Goal: Transaction & Acquisition: Obtain resource

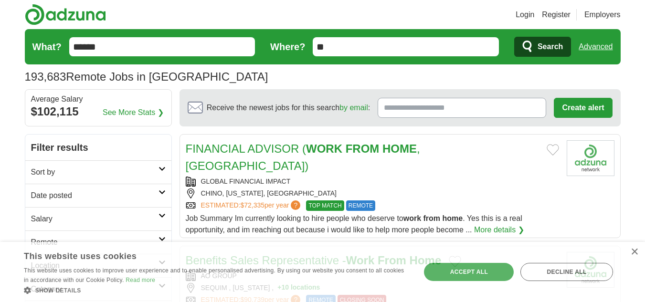
click at [596, 43] on link "Advanced" at bounding box center [596, 46] width 34 height 19
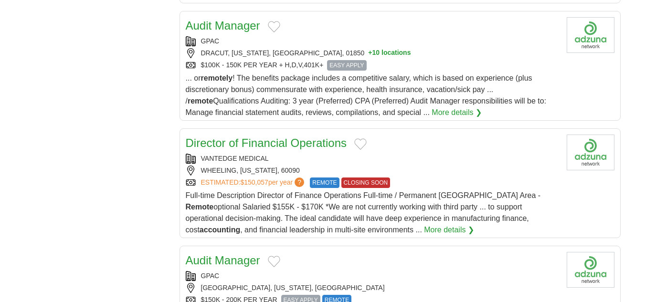
scroll to position [1241, 0]
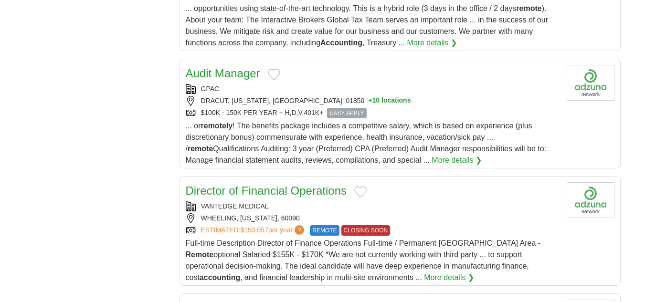
click at [252, 120] on div "... or remotely ! The benefits package includes a competitive salary, which is …" at bounding box center [372, 143] width 373 height 46
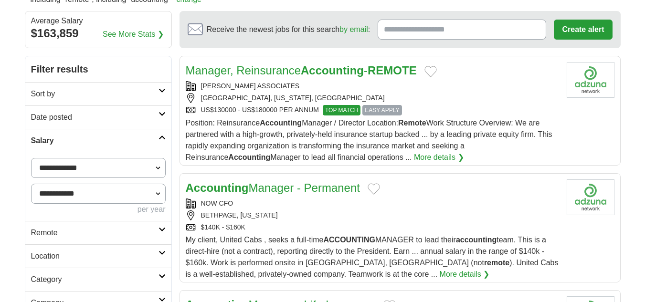
scroll to position [0, 0]
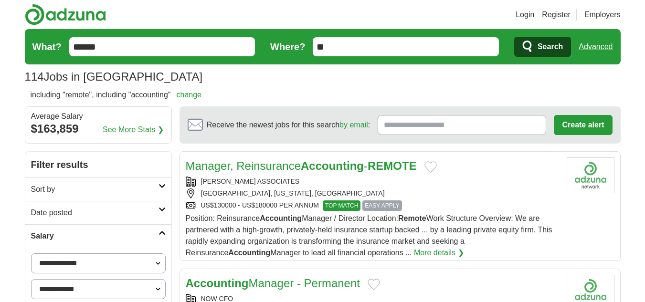
click at [595, 44] on link "Advanced" at bounding box center [596, 46] width 34 height 19
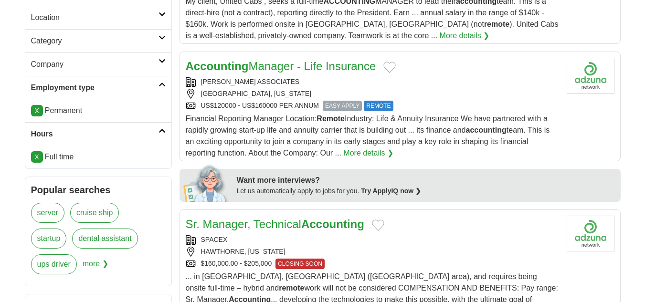
scroll to position [239, 0]
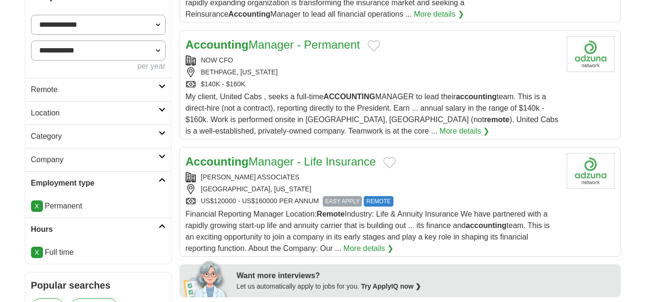
click at [155, 133] on h2 "Category" at bounding box center [94, 136] width 127 height 11
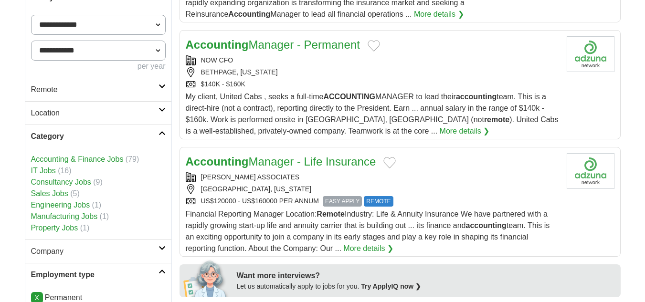
click at [88, 158] on link "Accounting & Finance Jobs" at bounding box center [77, 159] width 93 height 8
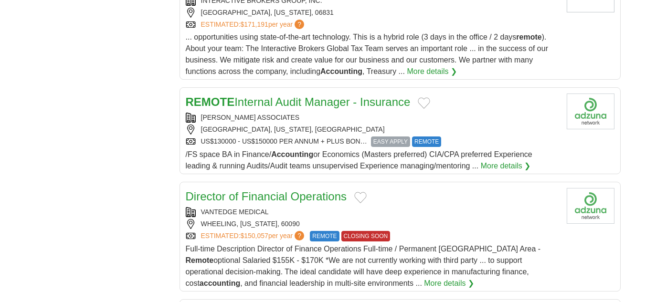
scroll to position [1146, 0]
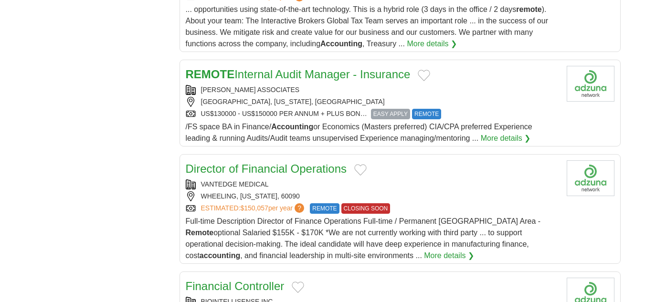
click at [285, 217] on span "Full-time Description Director of Finance Operations Full-time / Permanent Chic…" at bounding box center [363, 238] width 355 height 42
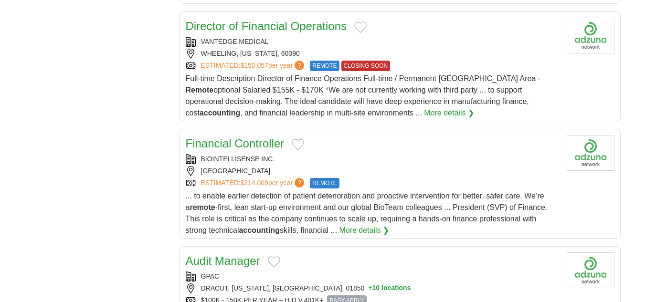
scroll to position [1289, 0]
click at [383, 191] on span "... to enable earlier detection of patient deterioration and proactive interven…" at bounding box center [367, 212] width 362 height 42
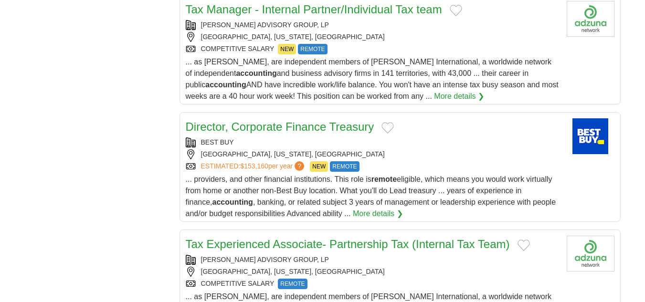
scroll to position [2292, 0]
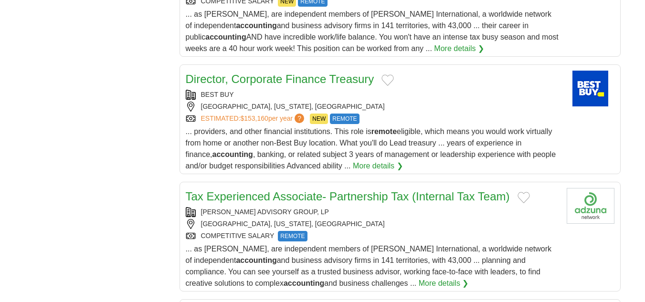
click at [481, 127] on span "... providers, and other financial institutions. This role is remote eligible, …" at bounding box center [371, 148] width 370 height 42
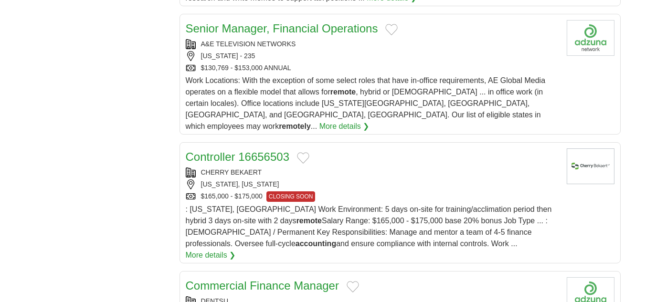
scroll to position [2721, 0]
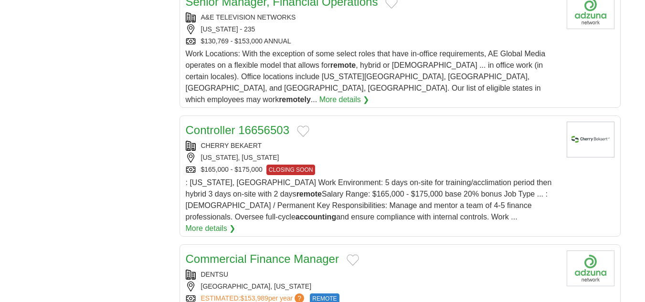
click at [387, 50] on span "Work Locations: With the exception of some select roles that have in-office req…" at bounding box center [366, 77] width 360 height 54
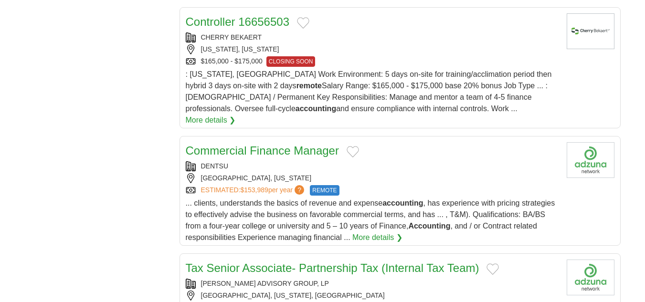
scroll to position [2864, 0]
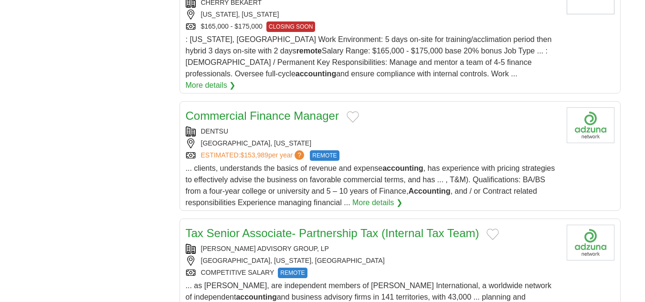
click at [354, 164] on span "... clients, understands the basics of revenue and expense accounting , has exp…" at bounding box center [371, 185] width 370 height 42
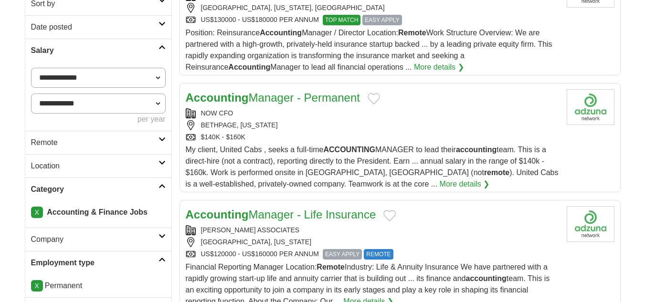
scroll to position [0, 0]
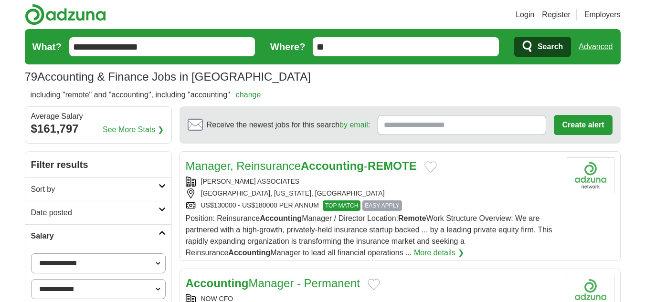
click at [593, 45] on link "Advanced" at bounding box center [596, 46] width 34 height 19
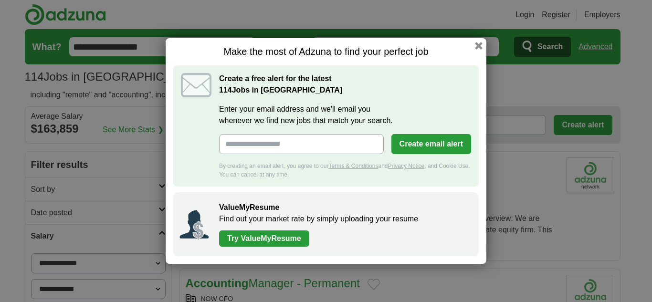
click at [254, 146] on input "Enter your email address and we'll email you whenever we find new jobs that mat…" at bounding box center [301, 144] width 165 height 20
type input "**********"
click at [430, 149] on button "Create email alert" at bounding box center [431, 144] width 80 height 20
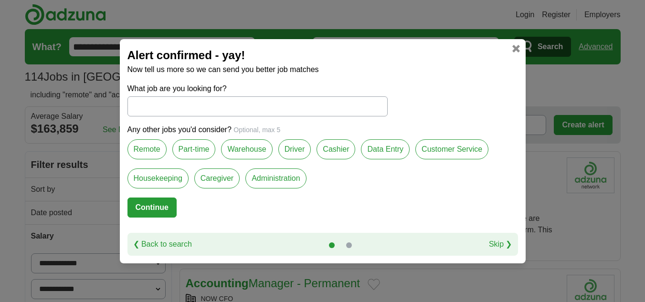
click at [137, 148] on label "Remote" at bounding box center [146, 149] width 39 height 20
click at [167, 105] on input "What job are you looking for?" at bounding box center [257, 106] width 260 height 20
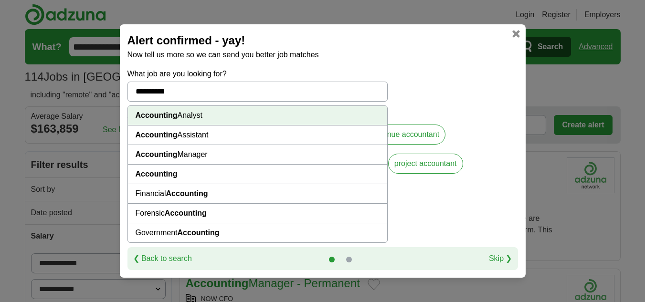
type input "**********"
click at [167, 173] on strong "Accounting" at bounding box center [157, 174] width 42 height 8
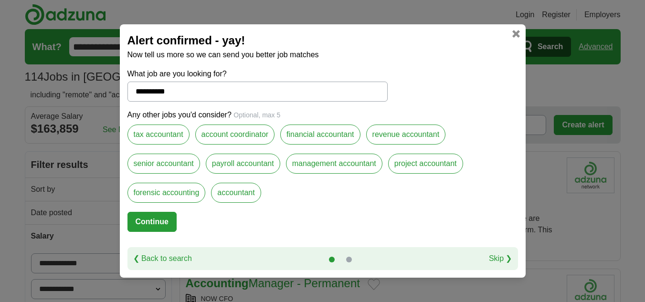
click at [212, 96] on input "**********" at bounding box center [257, 92] width 260 height 20
click at [159, 222] on button "Continue" at bounding box center [151, 222] width 49 height 20
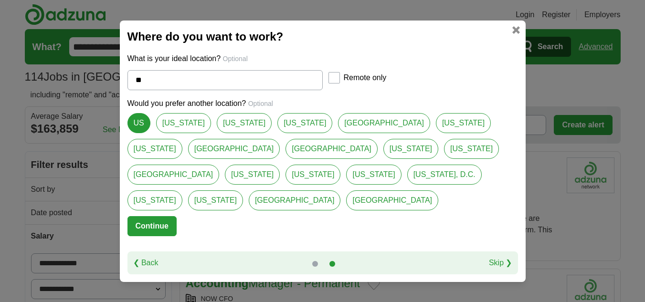
click at [139, 267] on link "❮ Back" at bounding box center [145, 262] width 25 height 11
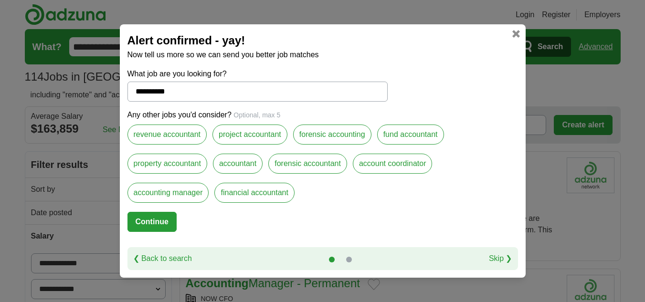
click at [238, 92] on input "**********" at bounding box center [257, 92] width 260 height 20
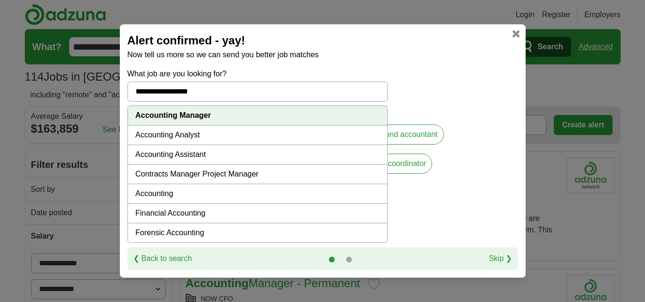
click at [193, 117] on strong "Accounting Manager" at bounding box center [173, 115] width 75 height 8
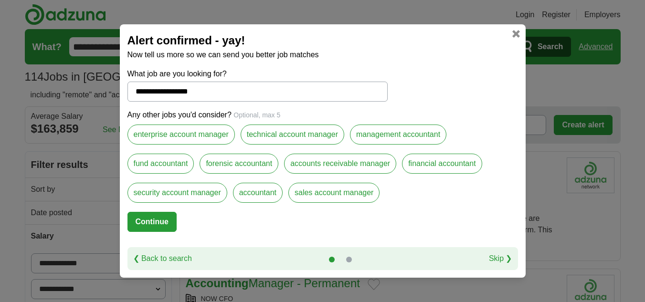
click at [216, 94] on input "**********" at bounding box center [257, 92] width 260 height 20
drag, startPoint x: 227, startPoint y: 87, endPoint x: 114, endPoint y: 121, distance: 118.4
click at [114, 121] on div "**********" at bounding box center [322, 151] width 645 height 302
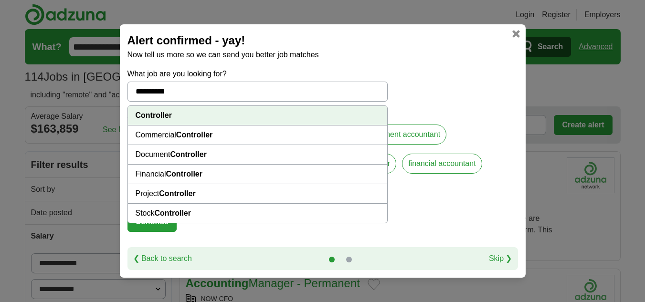
click at [176, 115] on li "Controller" at bounding box center [257, 116] width 259 height 20
type input "**********"
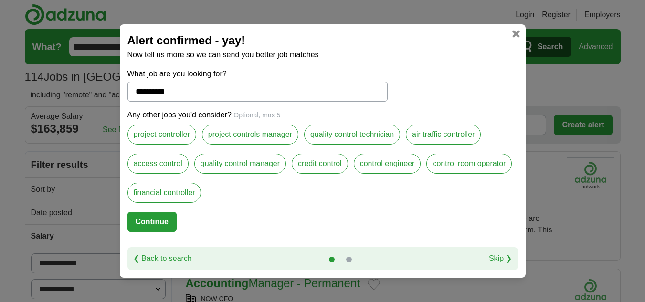
click at [183, 197] on label "financial controller" at bounding box center [164, 193] width 74 height 20
click at [149, 224] on button "Continue" at bounding box center [151, 222] width 49 height 20
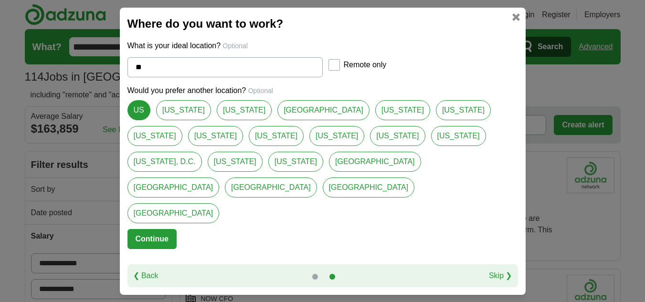
click at [143, 229] on button "Continue" at bounding box center [151, 239] width 49 height 20
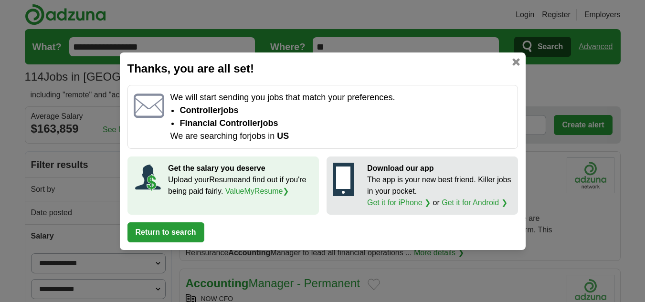
click at [518, 60] on link at bounding box center [516, 62] width 8 height 8
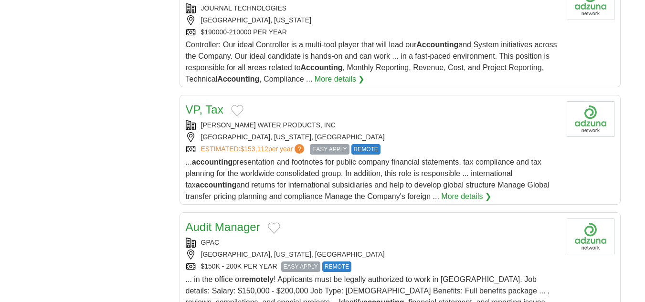
scroll to position [1575, 0]
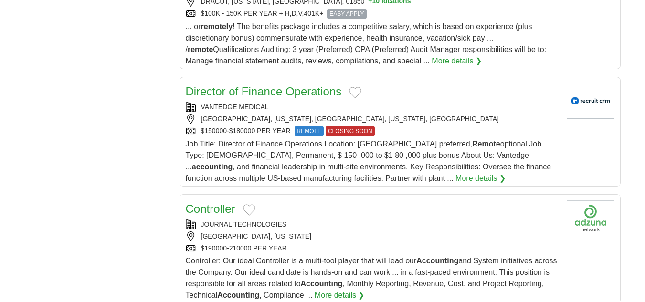
click at [247, 107] on div "Director of Finance Operations VANTEDGE MEDICAL CHICAGO, ILLINOIS, CHICAGO, ILL…" at bounding box center [372, 133] width 373 height 101
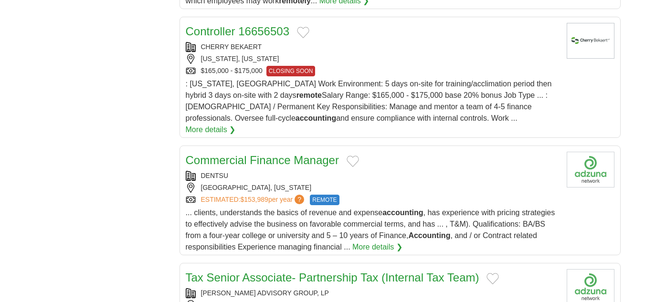
scroll to position [3676, 0]
click at [395, 195] on div "ESTIMATED: $153,989 per year ? REMOTE" at bounding box center [372, 200] width 373 height 11
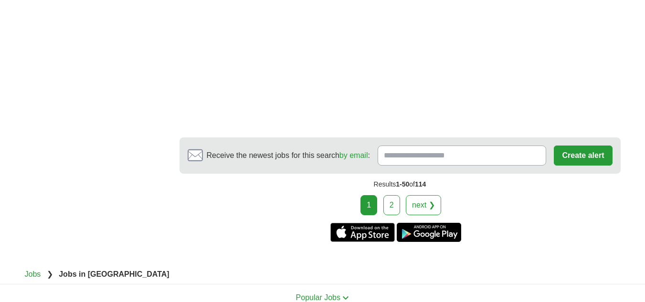
scroll to position [6588, 0]
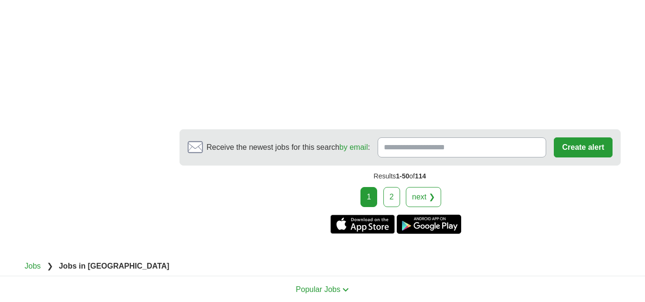
click at [424, 187] on link "next ❯" at bounding box center [423, 197] width 35 height 20
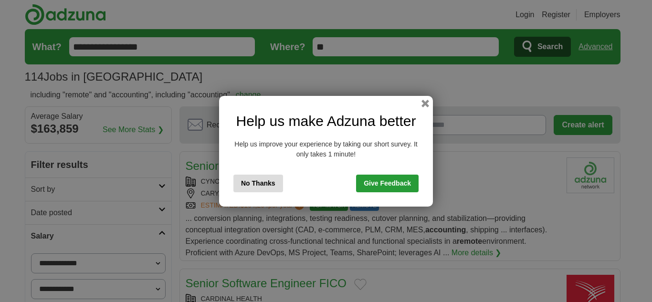
click at [391, 178] on link "Give Feedback" at bounding box center [387, 184] width 63 height 18
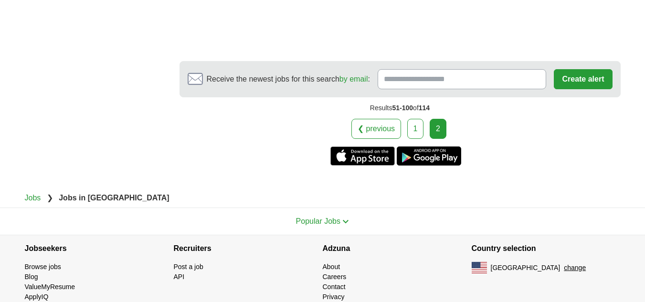
scroll to position [1334, 0]
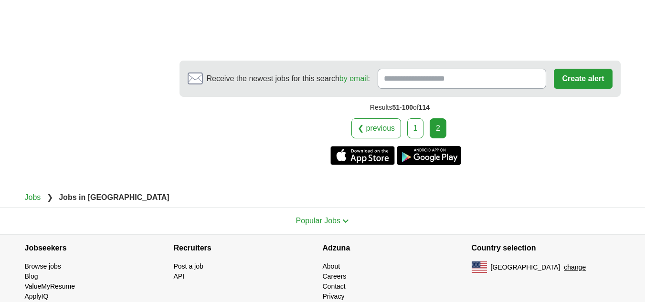
click at [47, 263] on link "Browse jobs" at bounding box center [43, 267] width 36 height 8
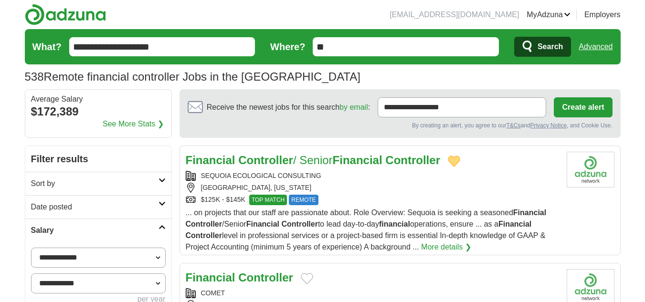
scroll to position [143, 0]
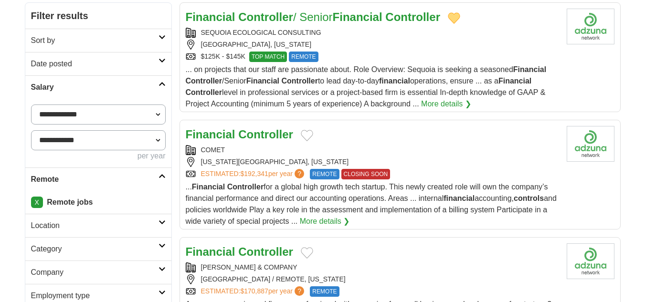
click at [246, 191] on div "... Financial Controller for a global high growth tech startup. This newly crea…" at bounding box center [372, 204] width 373 height 46
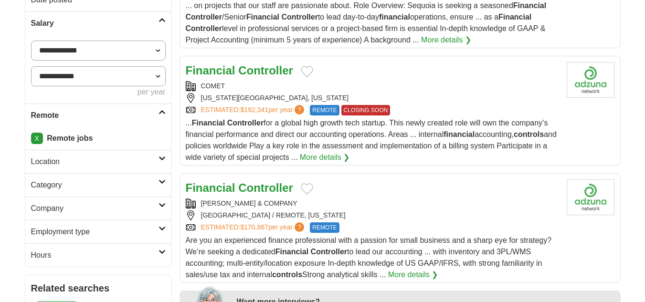
scroll to position [286, 0]
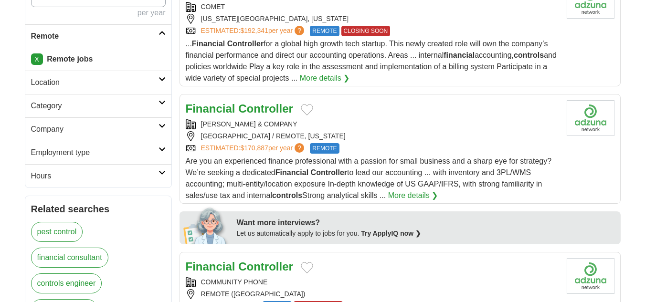
click at [404, 171] on span "Are you an experienced finance professional with a passion for small business a…" at bounding box center [369, 178] width 366 height 42
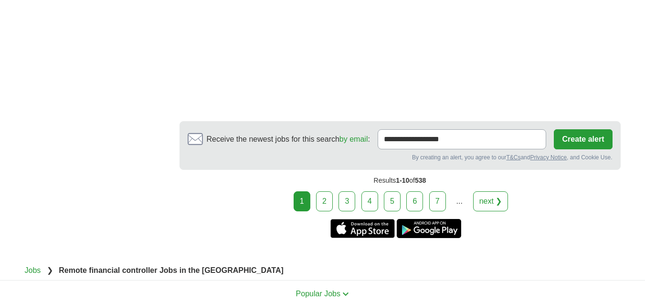
scroll to position [1814, 0]
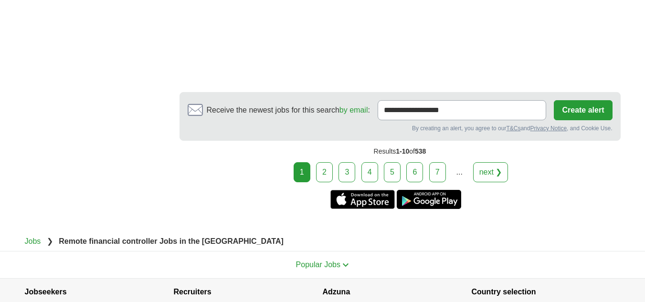
click at [330, 177] on link "2" at bounding box center [324, 172] width 17 height 20
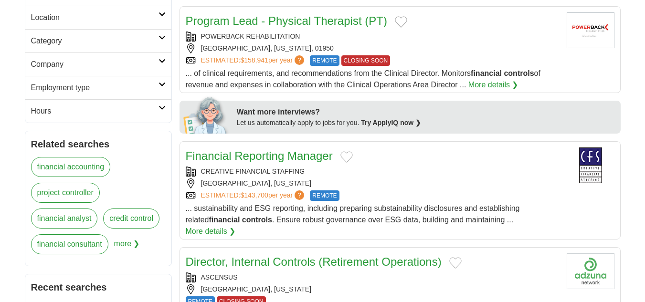
scroll to position [430, 0]
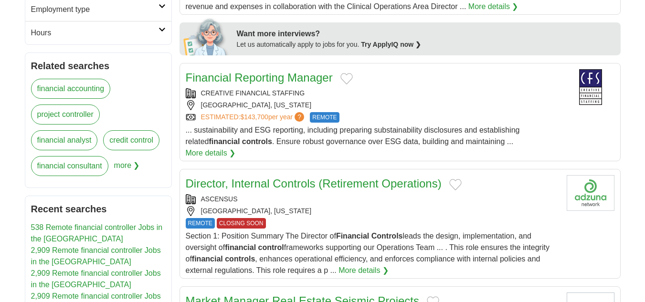
click at [260, 136] on div "... sustainability and ESG reporting, including preparing substainability discl…" at bounding box center [372, 142] width 373 height 34
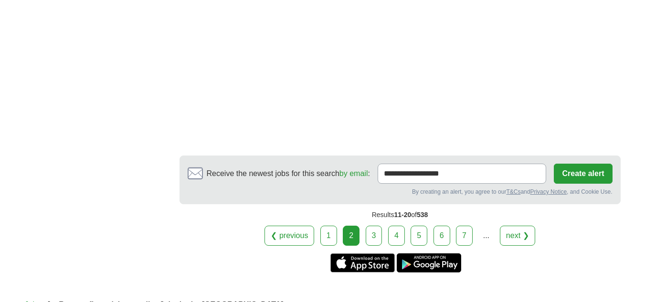
scroll to position [1671, 0]
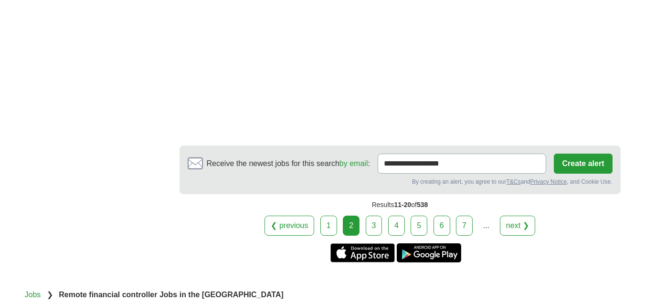
click at [377, 216] on link "3" at bounding box center [374, 226] width 17 height 20
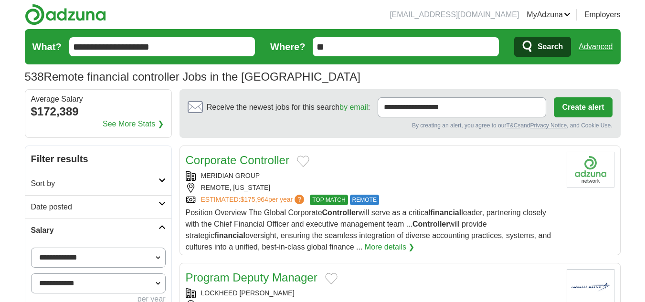
click at [273, 230] on div "Position Overview The Global Corporate Controller will serve as a critical fina…" at bounding box center [372, 230] width 373 height 46
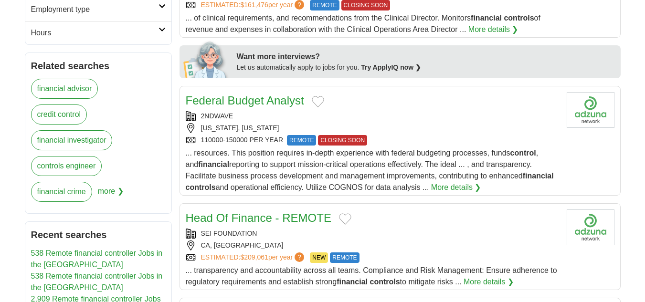
scroll to position [525, 0]
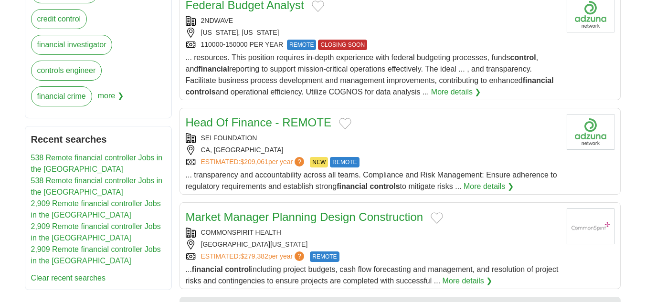
click at [242, 181] on div "... transparency and accountability across all teams. Compliance and Risk Manag…" at bounding box center [372, 180] width 373 height 23
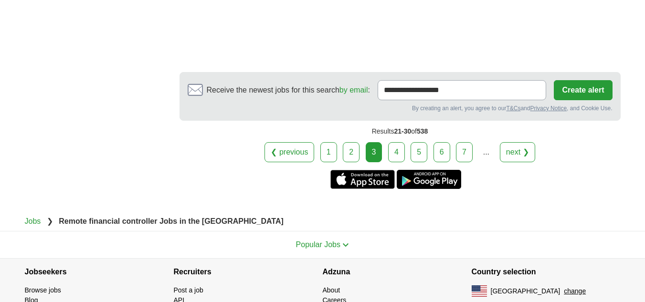
scroll to position [1671, 0]
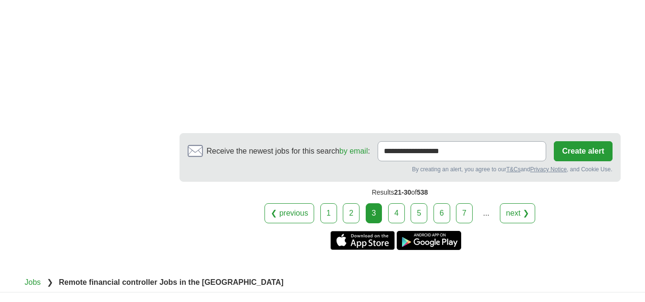
click at [397, 203] on link "4" at bounding box center [396, 213] width 17 height 20
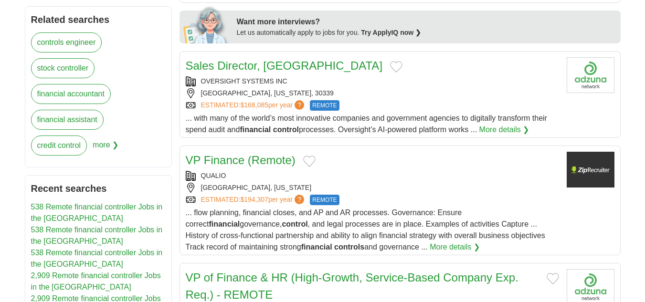
scroll to position [477, 0]
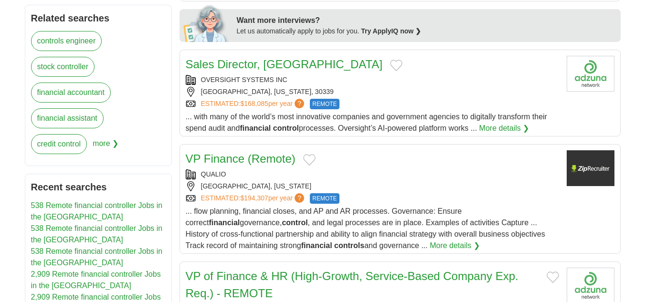
click at [227, 193] on link "ESTIMATED: $194,307 per year ?" at bounding box center [254, 198] width 106 height 11
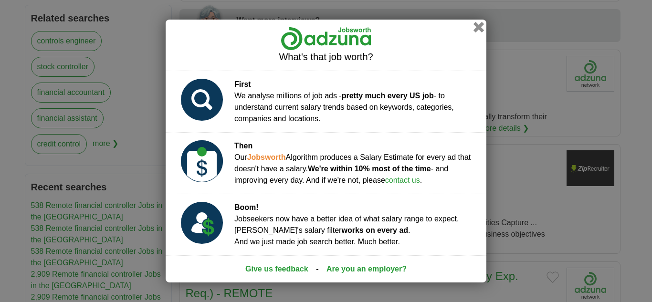
click at [474, 27] on button "button" at bounding box center [479, 27] width 11 height 11
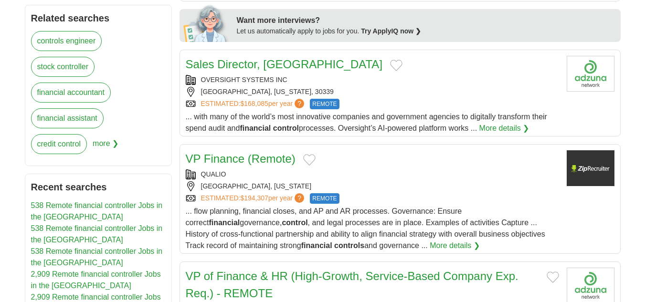
click at [293, 208] on span "... flow planning, financial closes, and AP and AR processes. Governance: Ensur…" at bounding box center [365, 228] width 359 height 42
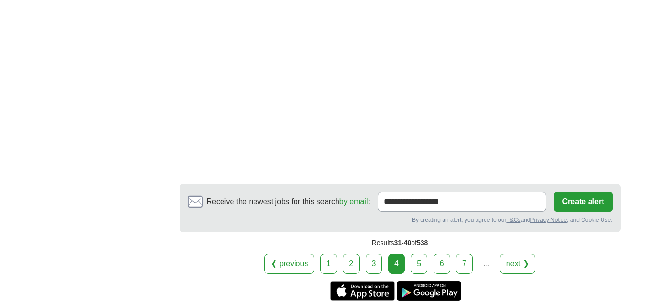
scroll to position [1671, 0]
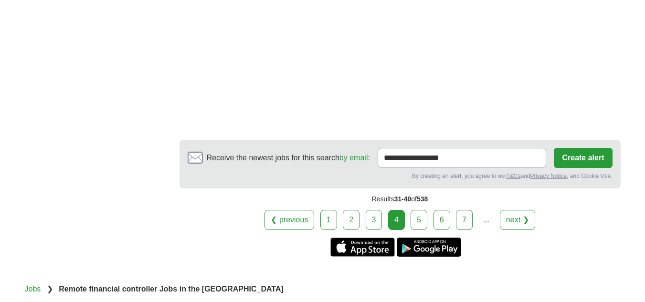
click at [418, 210] on link "5" at bounding box center [419, 220] width 17 height 20
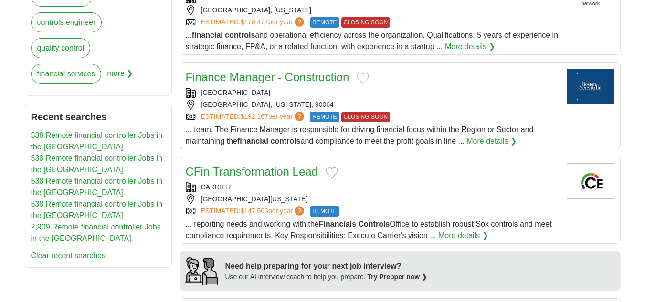
scroll to position [573, 0]
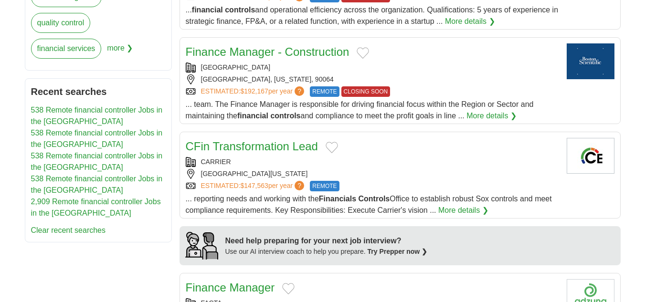
click at [338, 111] on div "... team. The Finance Manager is responsible for driving financial focus within…" at bounding box center [372, 110] width 373 height 23
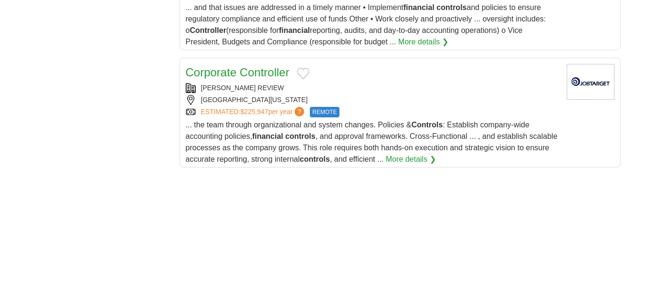
scroll to position [1098, 0]
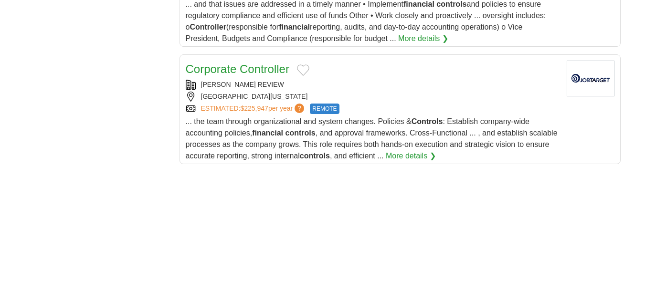
click at [283, 134] on strong "financial" at bounding box center [267, 133] width 31 height 8
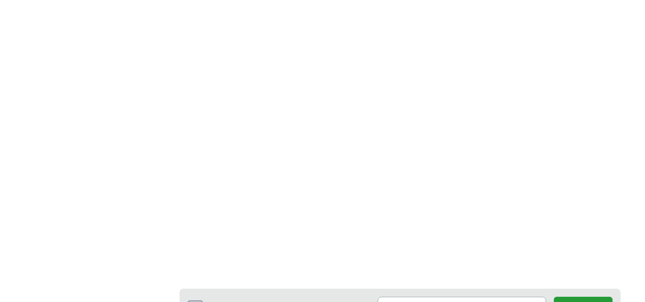
scroll to position [1575, 0]
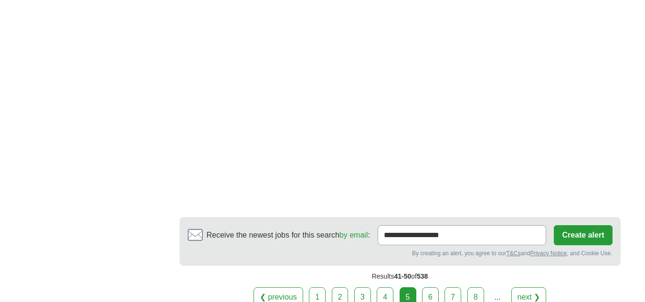
click at [424, 293] on link "6" at bounding box center [430, 297] width 17 height 20
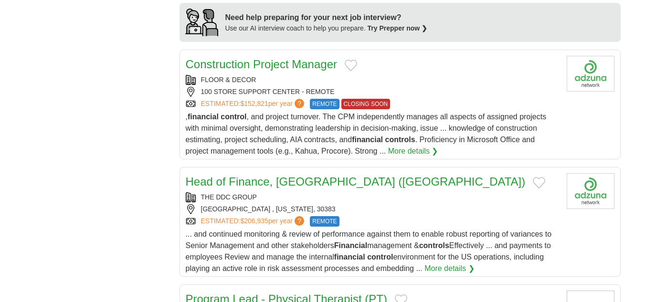
scroll to position [1003, 0]
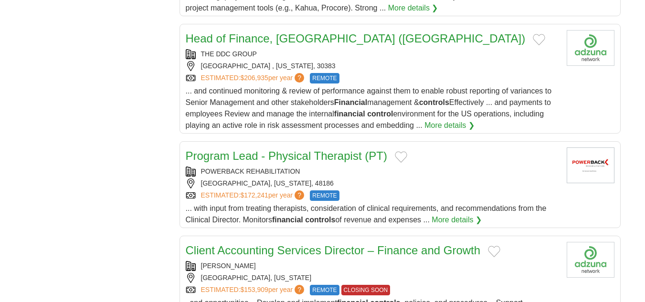
click at [235, 113] on span "... and continued monitoring & review of performance against them to enable rob…" at bounding box center [369, 108] width 366 height 42
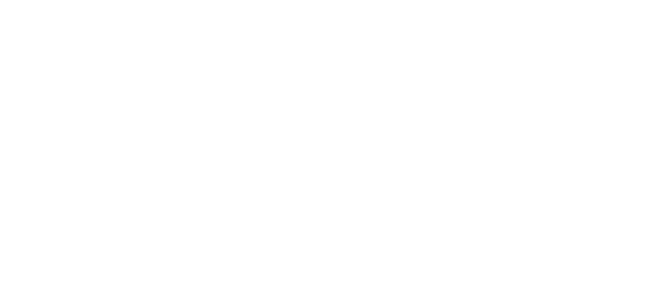
scroll to position [1814, 0]
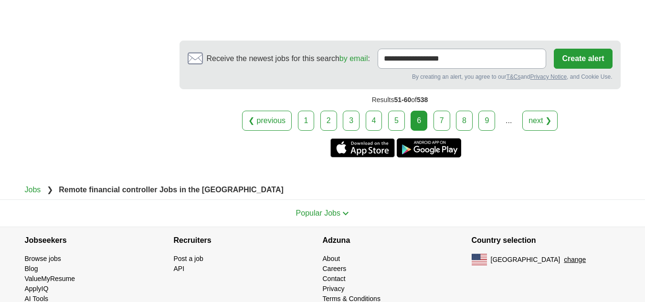
click at [438, 119] on link "7" at bounding box center [441, 121] width 17 height 20
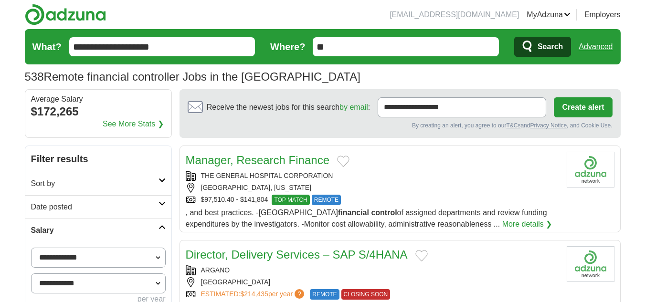
click at [241, 165] on link "Manager, Research Finance" at bounding box center [258, 160] width 144 height 13
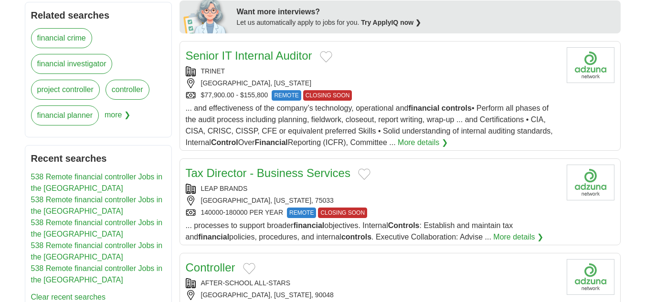
scroll to position [764, 0]
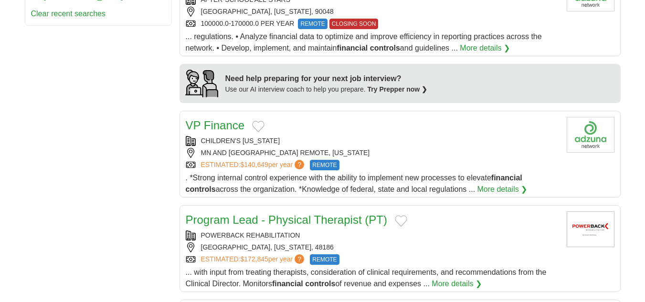
click at [275, 179] on span ". *Strong internal control experience with the ability to implement new process…" at bounding box center [354, 184] width 337 height 20
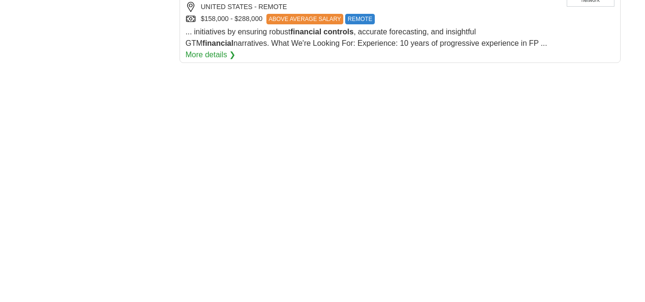
scroll to position [1564, 0]
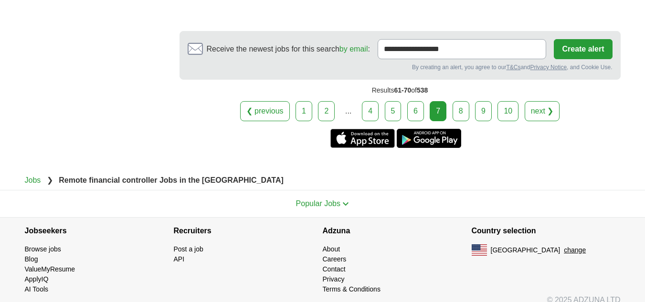
click at [458, 101] on link "8" at bounding box center [461, 111] width 17 height 20
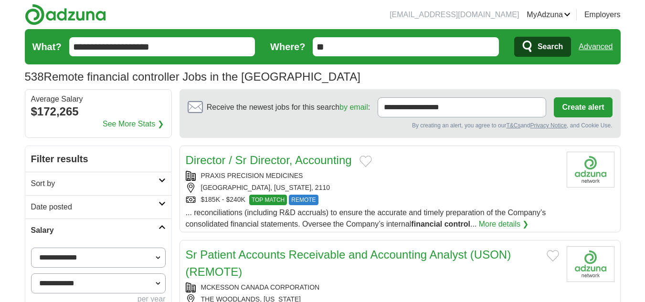
click at [259, 180] on div "PRAXIS PRECISION MEDICINES" at bounding box center [372, 176] width 373 height 10
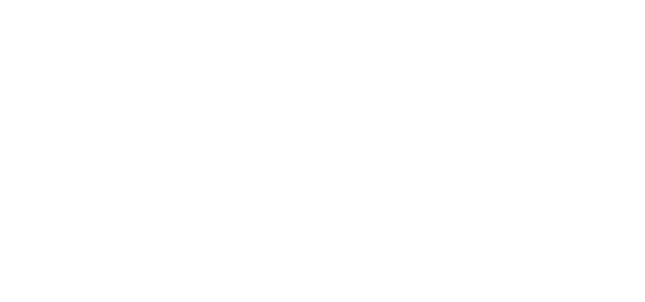
scroll to position [1623, 0]
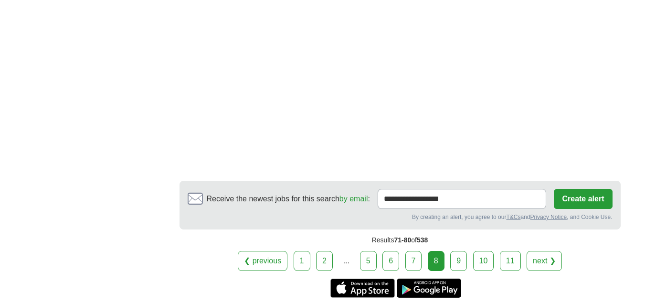
click at [458, 251] on link "9" at bounding box center [458, 261] width 17 height 20
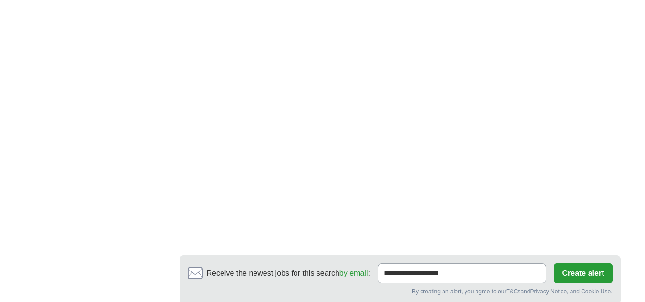
scroll to position [1671, 0]
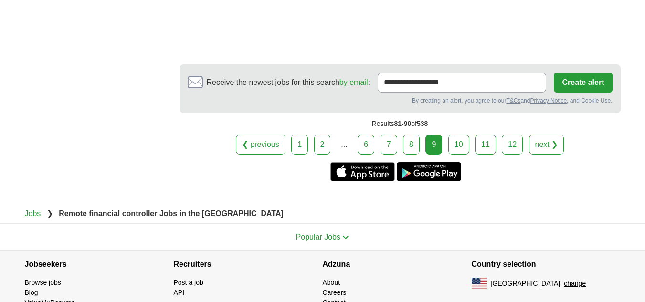
click at [460, 144] on link "10" at bounding box center [458, 145] width 21 height 20
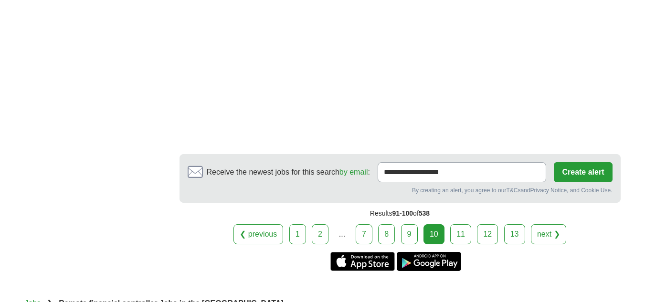
scroll to position [1827, 0]
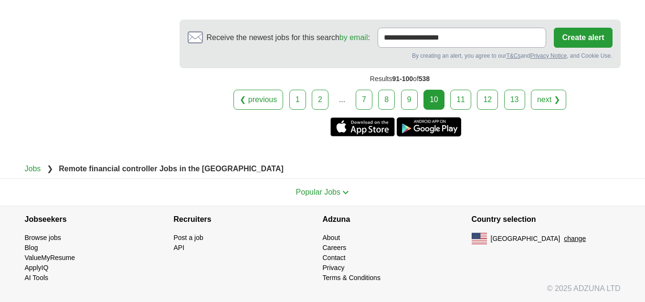
click at [460, 101] on link "11" at bounding box center [460, 100] width 21 height 20
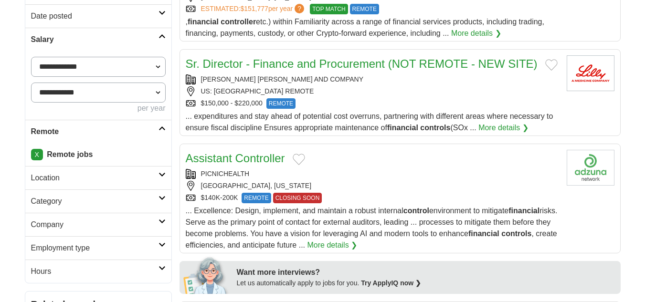
click at [345, 219] on span "... Excellence: Design, implement, and maintain a robust internal control envir…" at bounding box center [372, 228] width 372 height 42
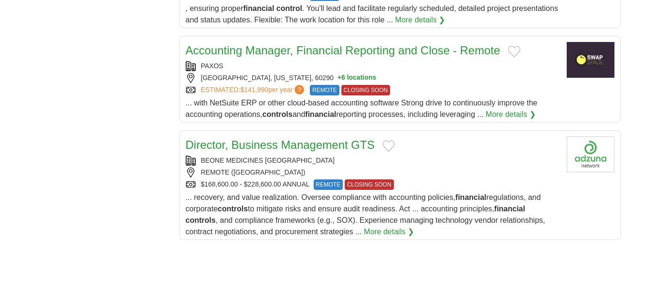
scroll to position [1003, 0]
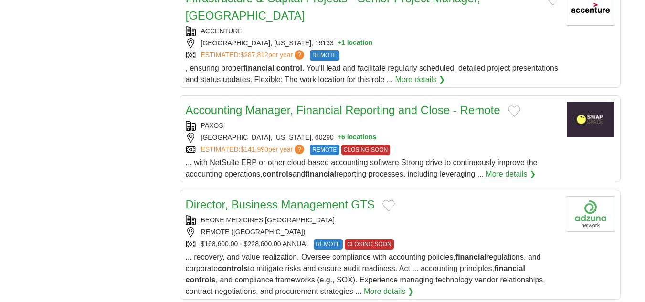
click at [236, 158] on span "... with NetSuite ERP or other cloud-based accounting software Strong drive to …" at bounding box center [362, 168] width 352 height 20
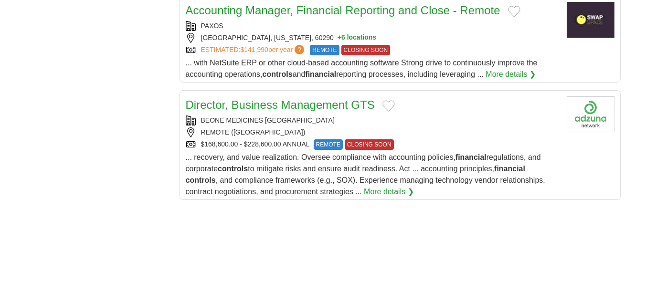
scroll to position [1241, 0]
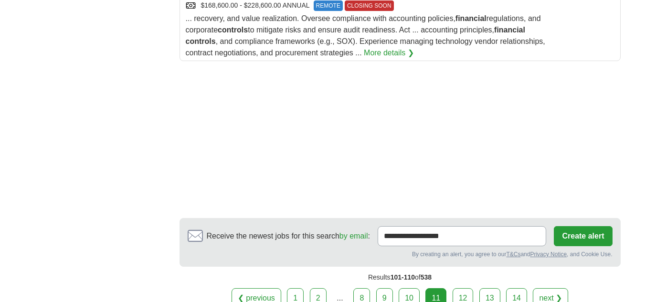
click at [459, 288] on link "12" at bounding box center [463, 298] width 21 height 20
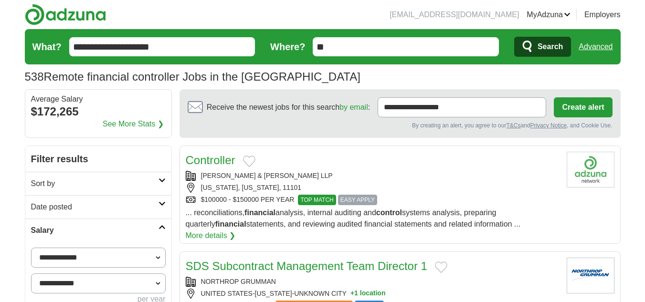
click at [261, 207] on div "... reconciliations, financial analysis, internal auditing and control systems …" at bounding box center [372, 224] width 373 height 34
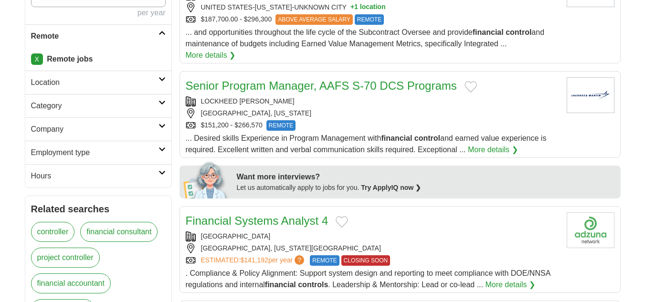
scroll to position [525, 0]
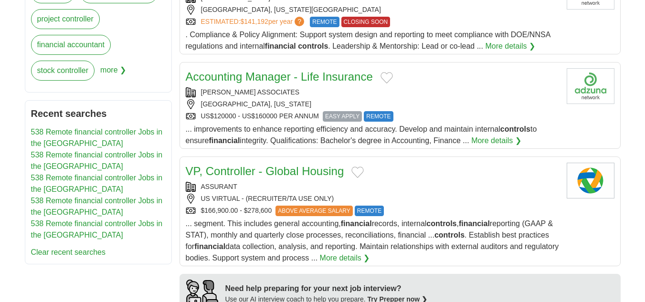
click at [255, 221] on span "... segment. This includes general accounting, financial records, internal cont…" at bounding box center [372, 241] width 373 height 42
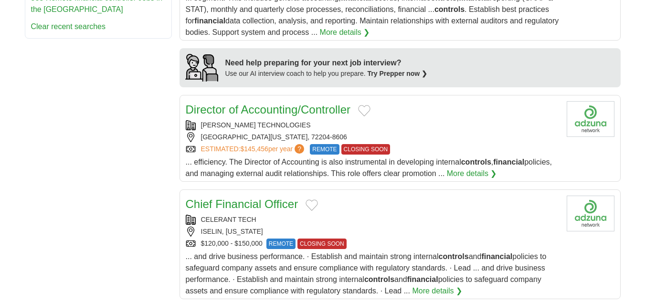
scroll to position [764, 0]
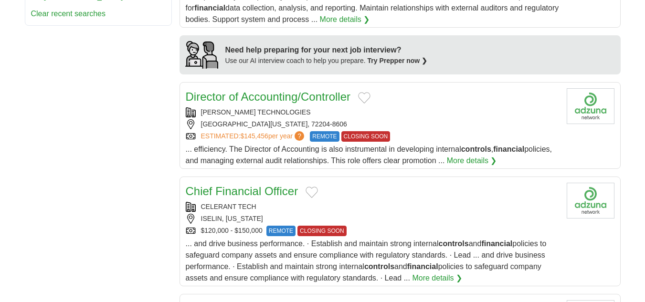
click at [251, 145] on span "... efficiency. The Director of Accounting is also instrumental in developing i…" at bounding box center [369, 155] width 367 height 20
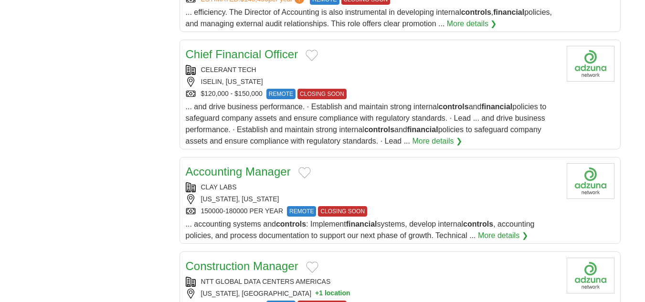
scroll to position [907, 0]
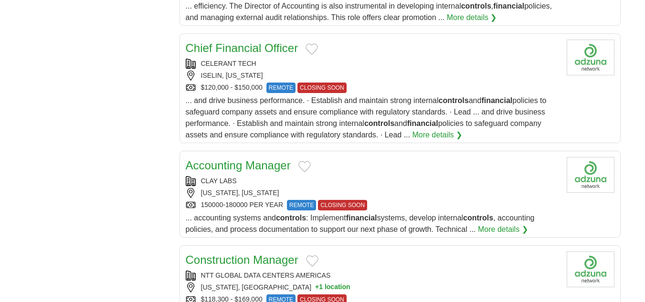
click at [277, 212] on div "... accounting systems and controls : Implement financial systems, develop inte…" at bounding box center [372, 223] width 373 height 23
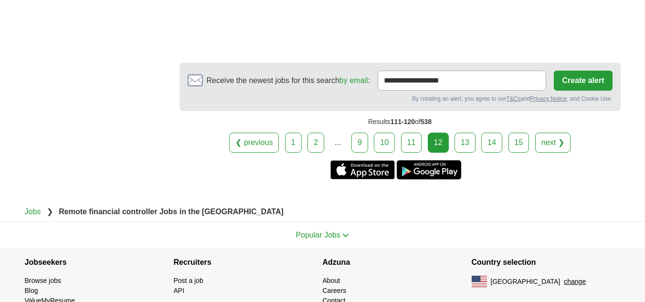
scroll to position [1320, 0]
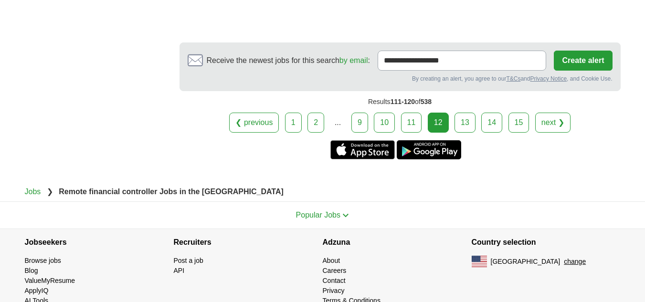
click at [463, 113] on link "13" at bounding box center [464, 123] width 21 height 20
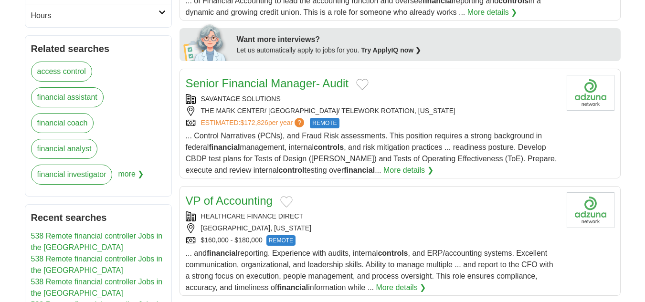
scroll to position [573, 0]
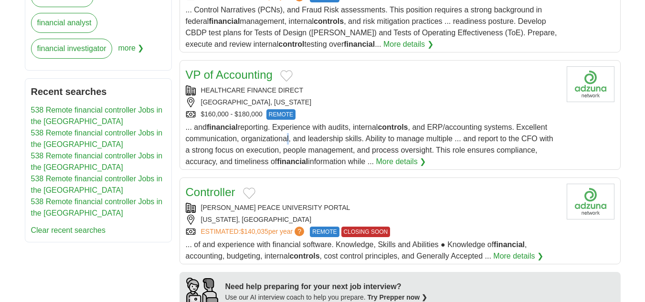
click at [288, 138] on span "... and financial reporting. Experience with audits, internal controls , and ER…" at bounding box center [370, 144] width 368 height 42
drag, startPoint x: 309, startPoint y: 87, endPoint x: 203, endPoint y: 92, distance: 106.6
click at [203, 92] on div "HEALTHCARE FINANCE DIRECT" at bounding box center [372, 90] width 373 height 10
copy div "HEALTHCARE FINANCE DIRECT"
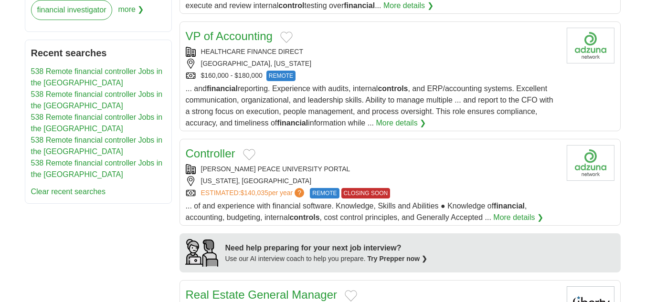
scroll to position [668, 0]
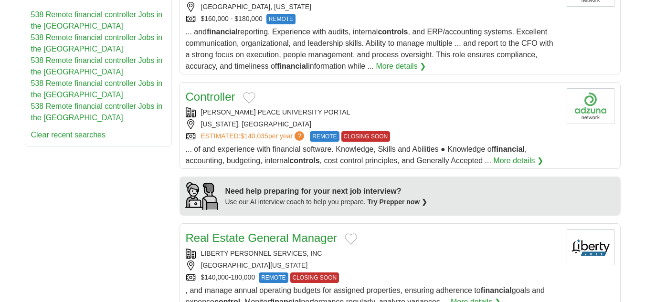
click at [280, 153] on div "... of and experience with financial software. Knowledge, Skills and Abilities …" at bounding box center [372, 155] width 373 height 23
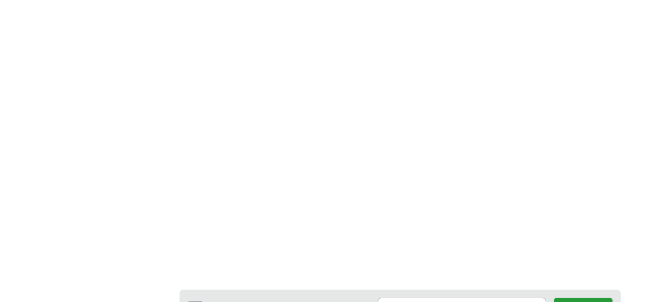
scroll to position [1766, 0]
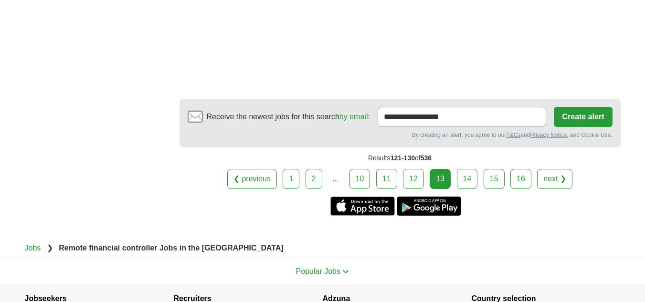
click at [465, 176] on link "14" at bounding box center [467, 179] width 21 height 20
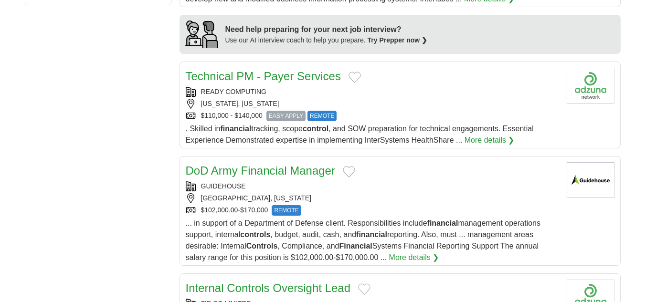
scroll to position [907, 0]
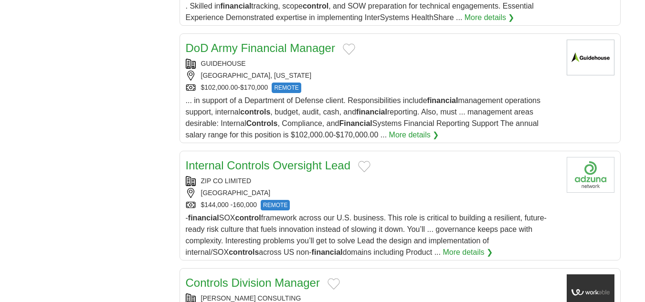
click at [252, 106] on div "... in support of a Department of Defense client. Responsibilities include fina…" at bounding box center [372, 118] width 373 height 46
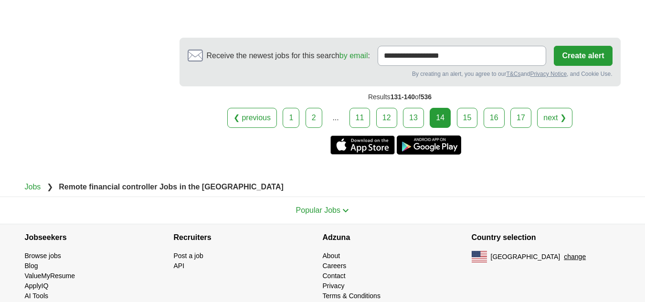
scroll to position [1575, 0]
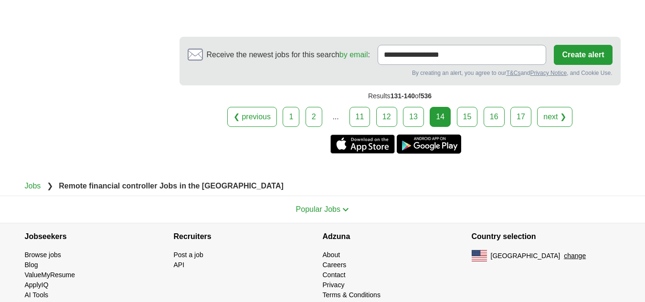
click at [475, 111] on link "15" at bounding box center [467, 117] width 21 height 20
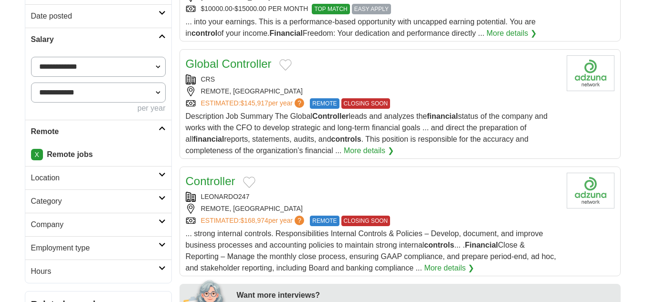
scroll to position [191, 0]
click at [245, 135] on span "Description Job Summary The Global Controller leads and analyzes the financial …" at bounding box center [367, 133] width 362 height 42
click at [263, 242] on span "... strong internal controls. Responsibilities Internal Controls & Policies – D…" at bounding box center [371, 251] width 370 height 42
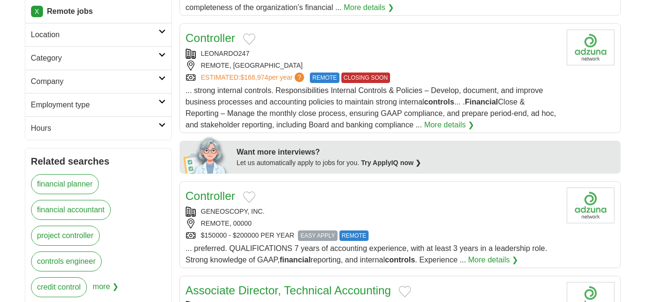
scroll to position [382, 0]
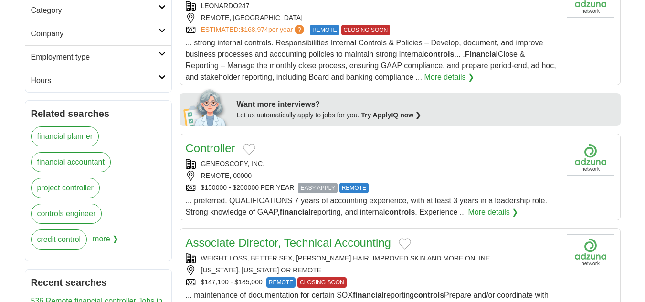
click at [257, 206] on div "... preferred. QUALIFICATIONS 7 years of accounting experience, with at least 3…" at bounding box center [372, 206] width 373 height 23
click at [254, 190] on div "$150000 - $200000 PER YEAR EASY APPLY REMOTE" at bounding box center [372, 188] width 373 height 11
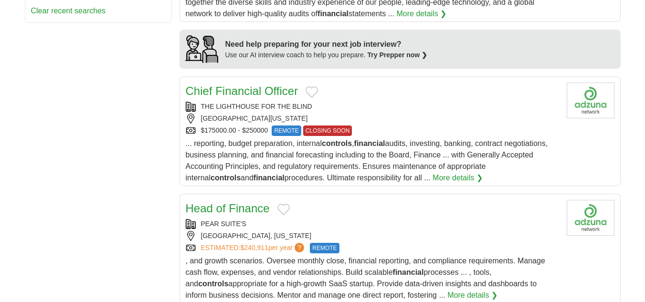
scroll to position [812, 0]
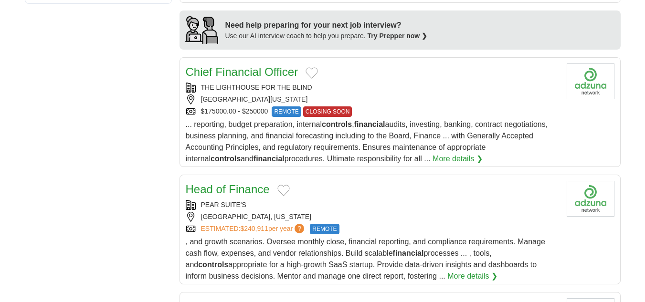
click at [239, 256] on span ", and growth scenarios. Oversee monthly close, financial reporting, and complia…" at bounding box center [365, 259] width 359 height 42
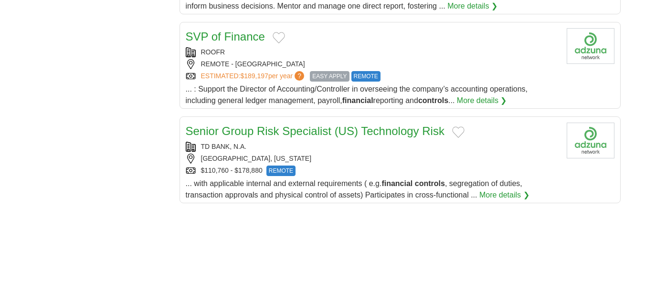
scroll to position [1098, 0]
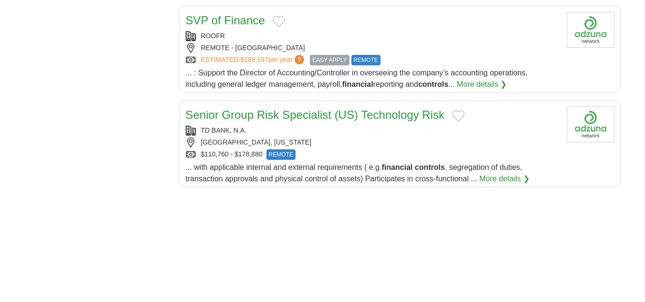
click at [267, 73] on span "... : Support the Director of Accounting/Controller in overseeing the company’s…" at bounding box center [357, 79] width 342 height 20
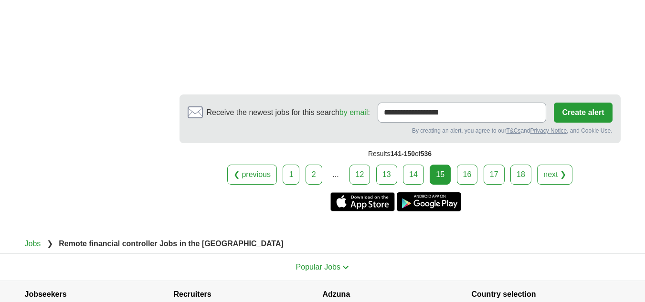
scroll to position [1671, 0]
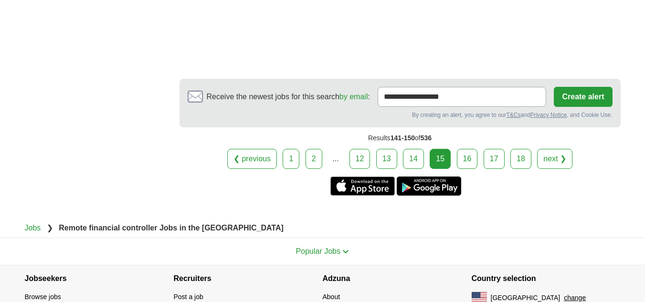
click at [465, 155] on link "16" at bounding box center [467, 159] width 21 height 20
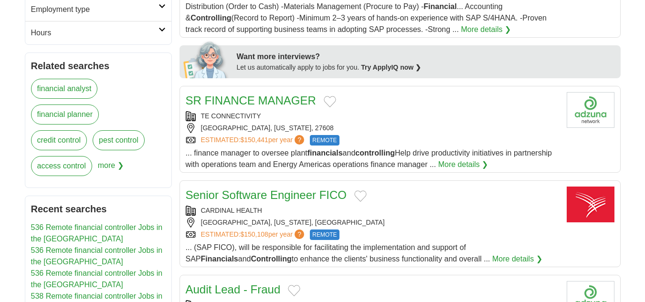
click at [259, 160] on span "... finance manager to oversee plant financials and controlling Help drive prod…" at bounding box center [369, 159] width 366 height 20
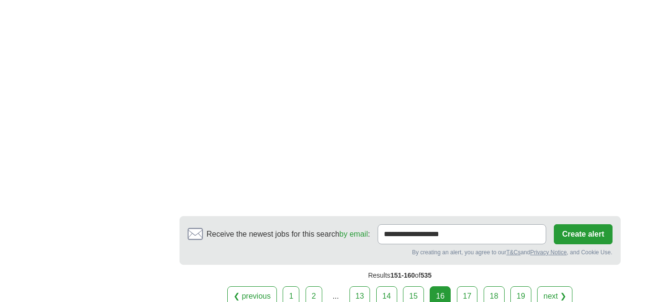
scroll to position [1623, 0]
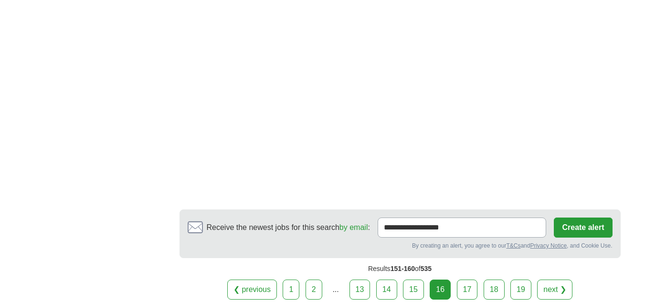
click at [469, 280] on link "17" at bounding box center [467, 290] width 21 height 20
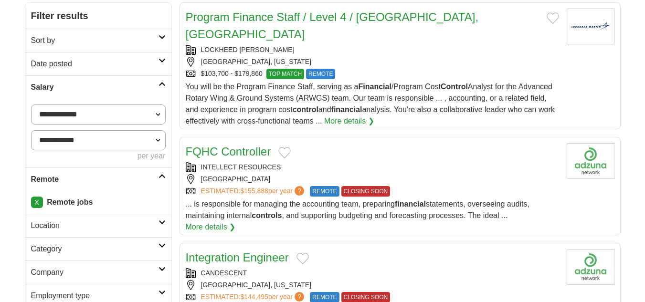
click at [227, 83] on span "You will be the Program Finance Staff, serving as a Financial /Program Cost Con…" at bounding box center [370, 104] width 369 height 42
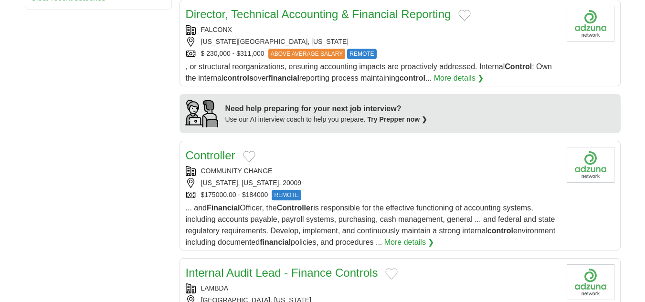
scroll to position [764, 0]
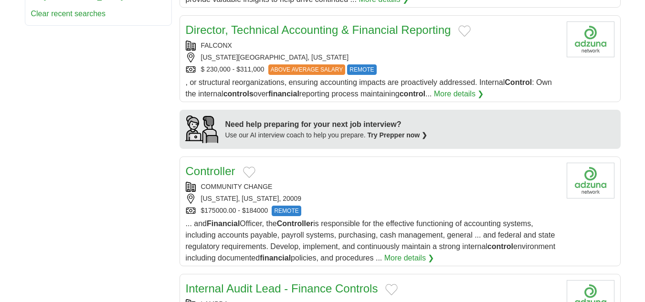
click at [227, 78] on span ", or structural reorganizations, ensuring accounting impacts are proactively ad…" at bounding box center [369, 88] width 366 height 20
click at [224, 221] on span "... and Financial Ofﬁcer, the Controller is responsible for the effective funct…" at bounding box center [371, 241] width 370 height 42
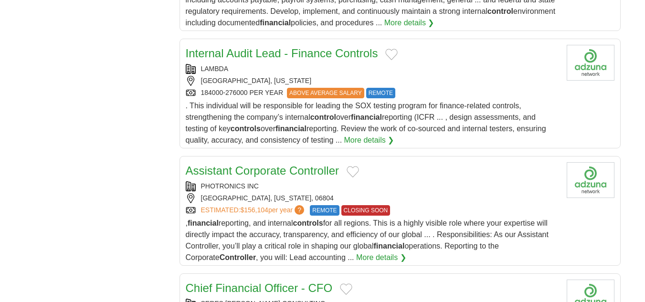
scroll to position [1003, 0]
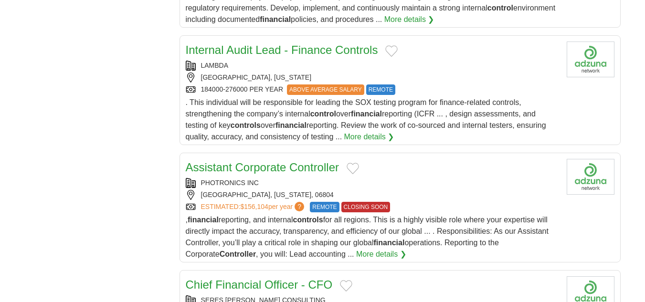
click at [230, 216] on span ", financial reporting, and internal controls for all regions. This is a highly …" at bounding box center [367, 237] width 363 height 42
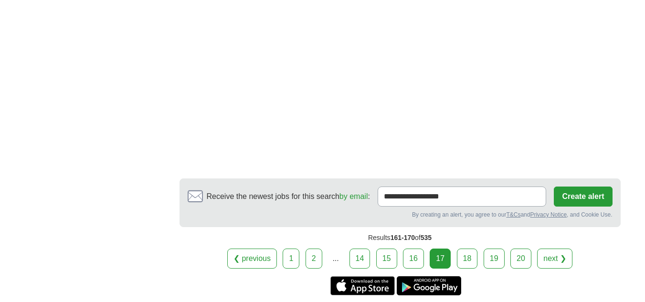
scroll to position [1719, 0]
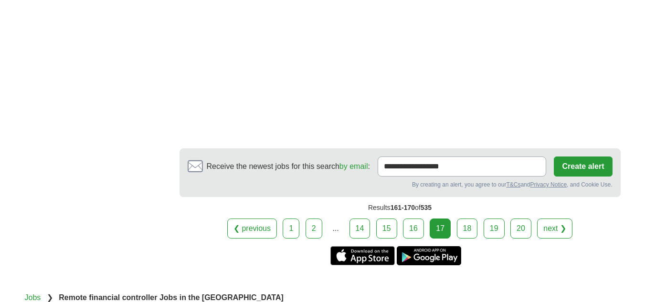
click at [463, 219] on link "18" at bounding box center [467, 229] width 21 height 20
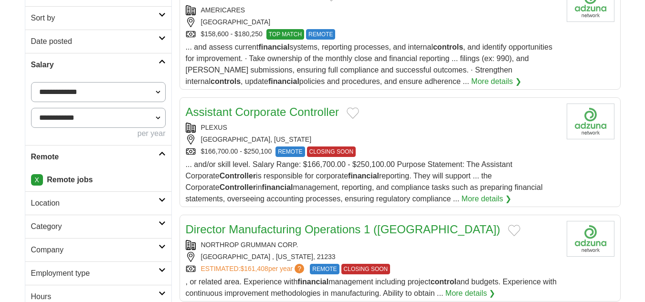
scroll to position [239, 0]
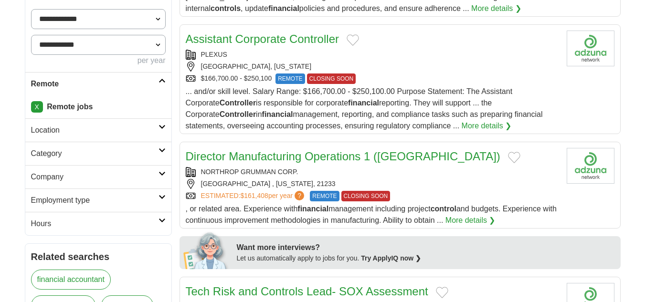
click at [296, 106] on span "... and/or skill level. Salary Range: $166,700.00 - $250,100.00 Purpose Stateme…" at bounding box center [364, 108] width 357 height 42
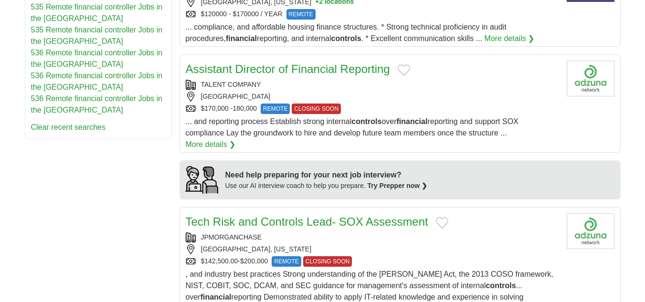
scroll to position [668, 0]
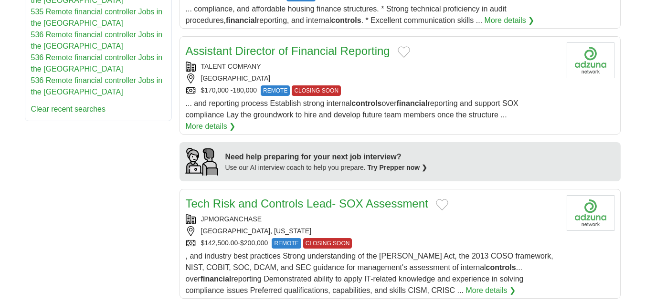
click at [223, 109] on div "... and reporting process Establish strong internal controls over financial rep…" at bounding box center [372, 115] width 373 height 34
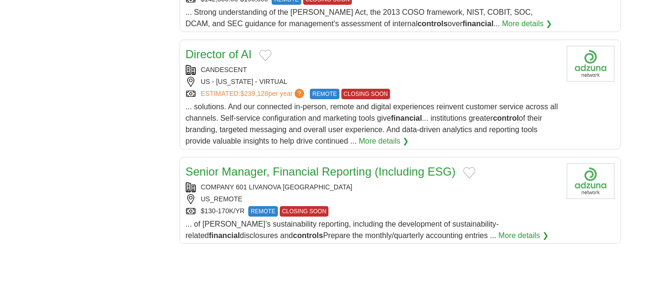
scroll to position [1098, 0]
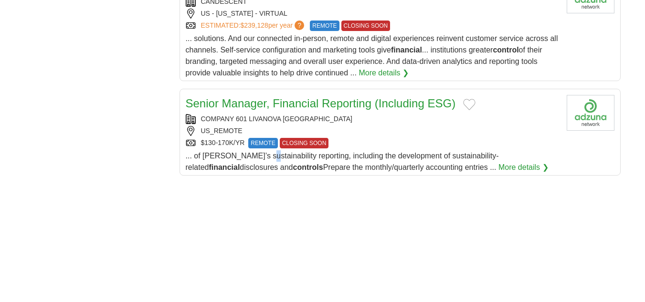
click at [217, 150] on div "... of LivaNova’s sustainability reporting, including the development of sustai…" at bounding box center [372, 161] width 373 height 23
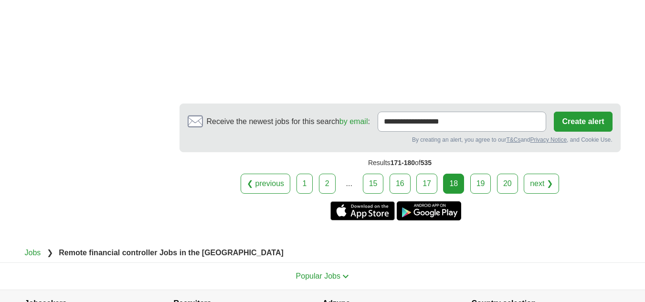
scroll to position [1671, 0]
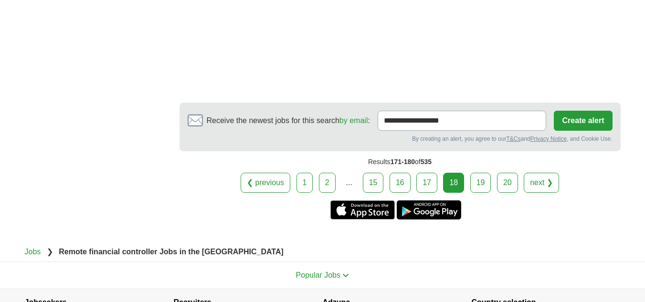
click at [479, 173] on link "19" at bounding box center [480, 183] width 21 height 20
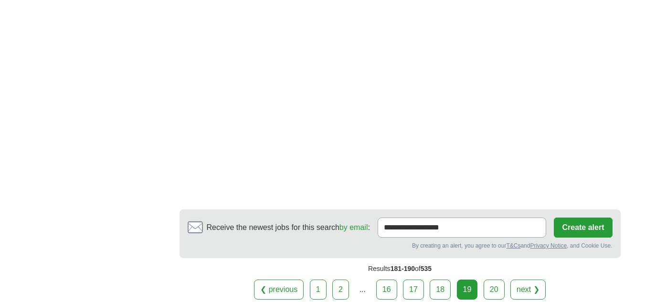
scroll to position [1337, 0]
click at [491, 279] on link "20" at bounding box center [494, 289] width 21 height 20
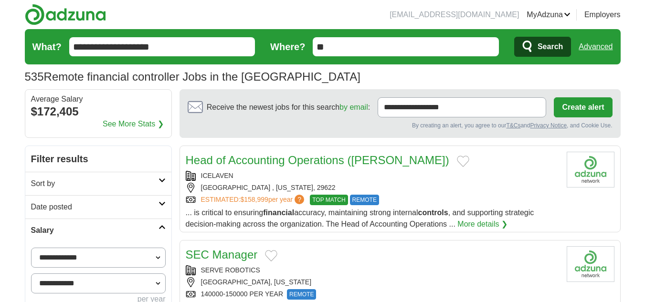
click at [236, 214] on span "... is critical to ensuring financial accuracy, maintaining strong internal con…" at bounding box center [360, 219] width 349 height 20
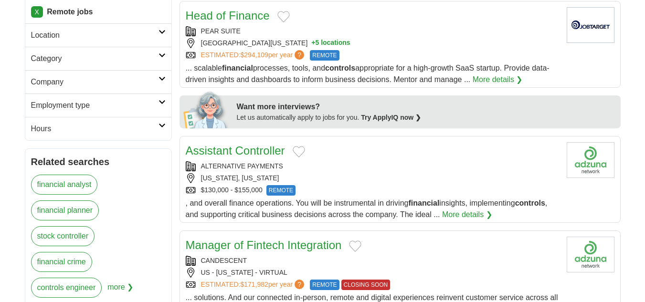
scroll to position [334, 0]
click at [227, 203] on span ", and overall finance operations. You will be instrumental in driving financial…" at bounding box center [367, 209] width 362 height 20
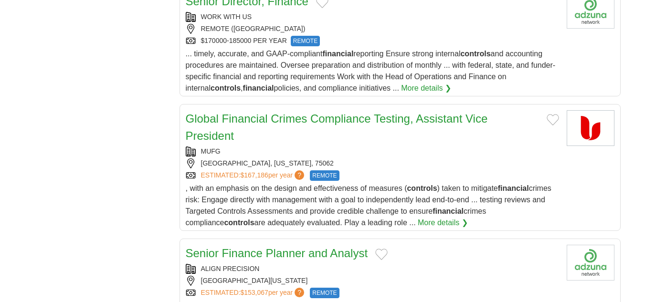
scroll to position [955, 0]
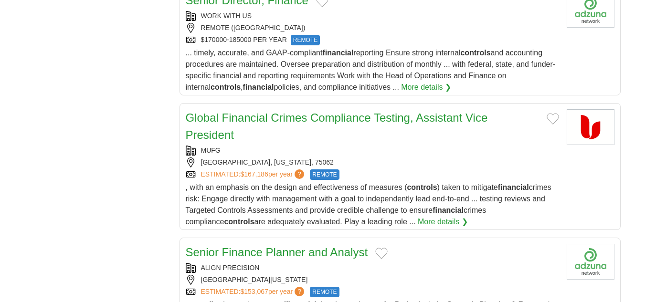
click at [254, 198] on span ", with an emphasis on the design and effectiveness of measures ( controls ) tak…" at bounding box center [369, 204] width 366 height 42
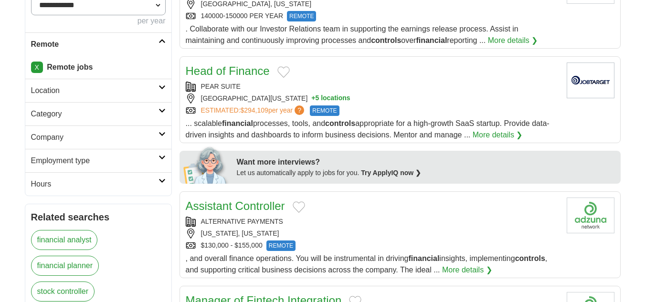
scroll to position [0, 0]
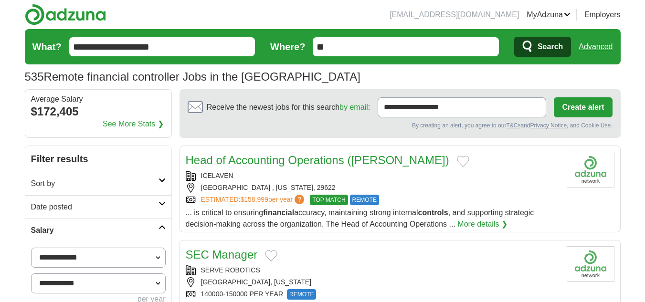
click at [84, 48] on input "**********" at bounding box center [162, 46] width 186 height 19
click at [81, 48] on input "**********" at bounding box center [162, 46] width 186 height 19
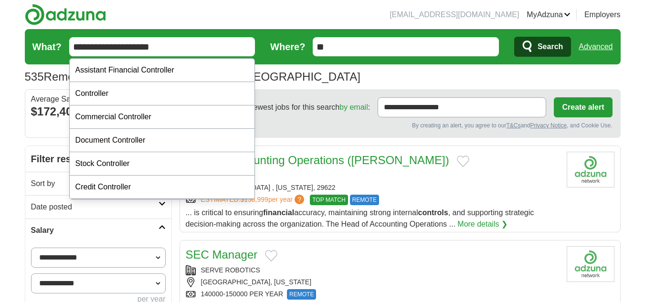
type input "**********"
click at [514, 37] on button "Search" at bounding box center [542, 47] width 57 height 20
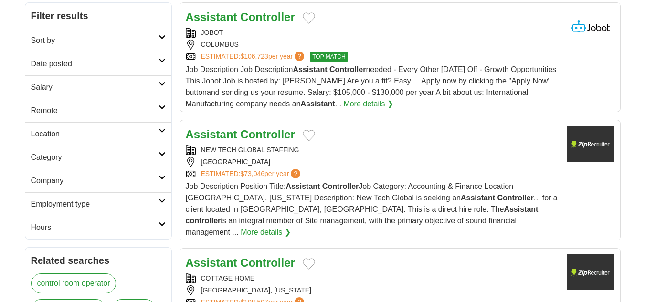
click at [156, 111] on h2 "Remote" at bounding box center [94, 110] width 127 height 11
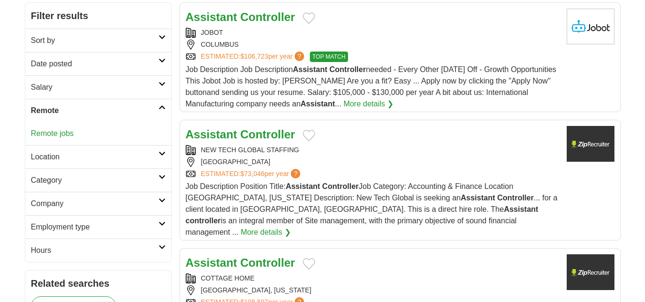
click at [64, 129] on link "Remote jobs" at bounding box center [52, 133] width 43 height 8
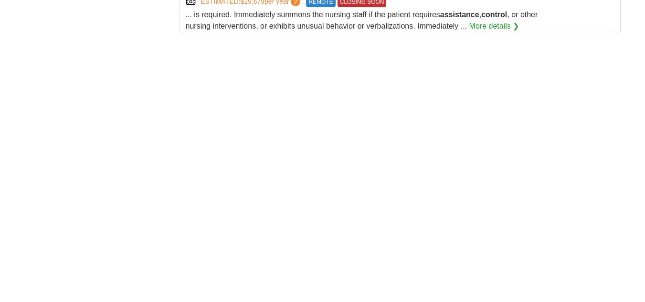
scroll to position [1575, 0]
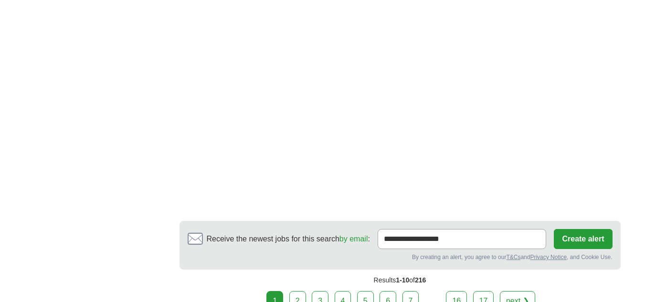
click at [298, 291] on link "2" at bounding box center [297, 301] width 17 height 20
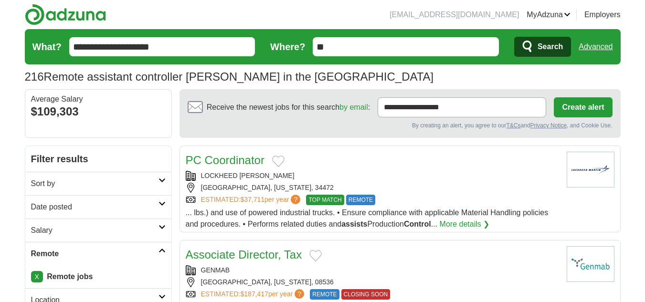
click at [602, 45] on link "Advanced" at bounding box center [596, 46] width 34 height 19
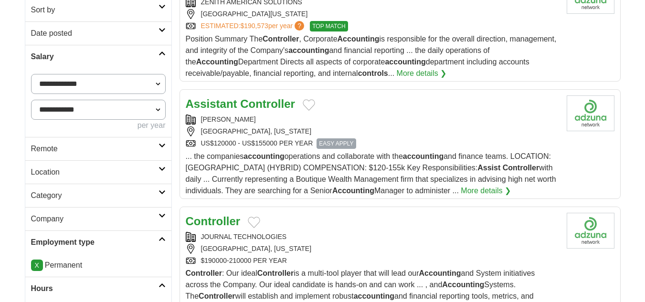
click at [167, 148] on link "Remote" at bounding box center [98, 148] width 146 height 23
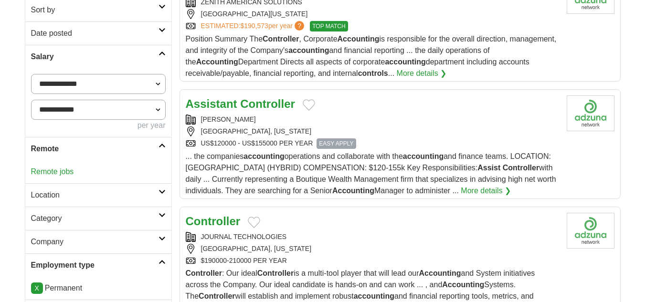
click at [306, 183] on div "... the companies accounting operations and collaborate with the accounting and…" at bounding box center [372, 174] width 373 height 46
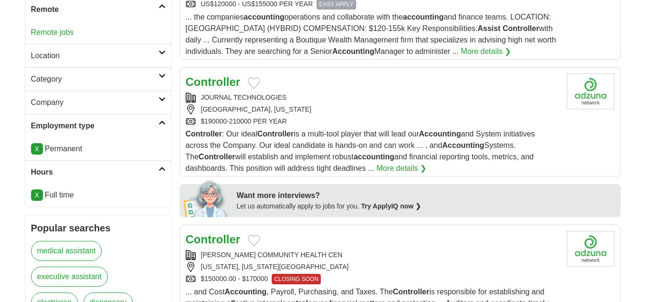
scroll to position [334, 0]
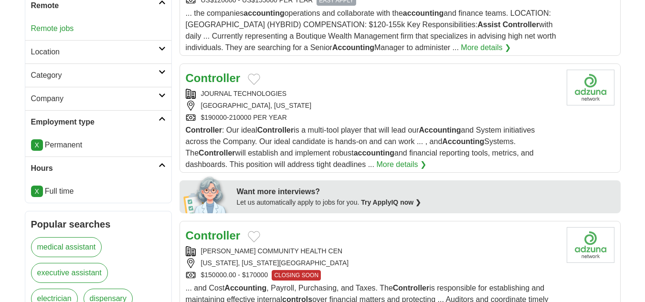
click at [264, 129] on strong "Controller" at bounding box center [275, 130] width 36 height 8
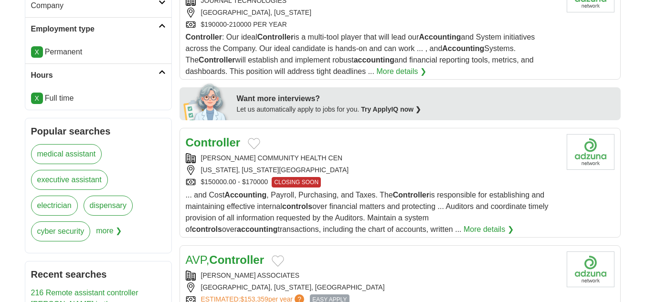
scroll to position [525, 0]
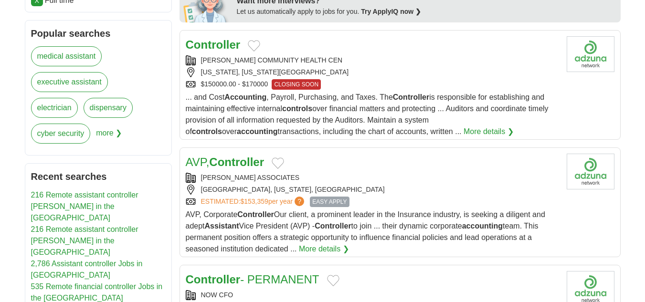
click at [302, 115] on div "... and Cost Accounting , Payroll, Purchasing, and Taxes. The Controller is res…" at bounding box center [372, 115] width 373 height 46
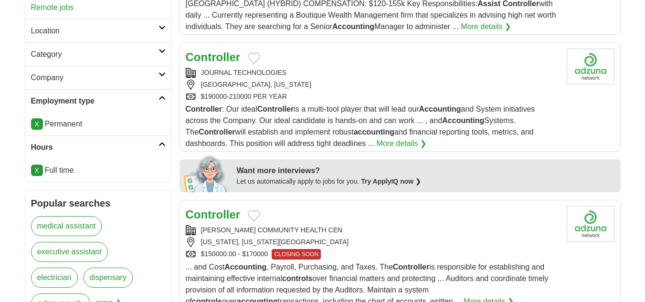
scroll to position [239, 0]
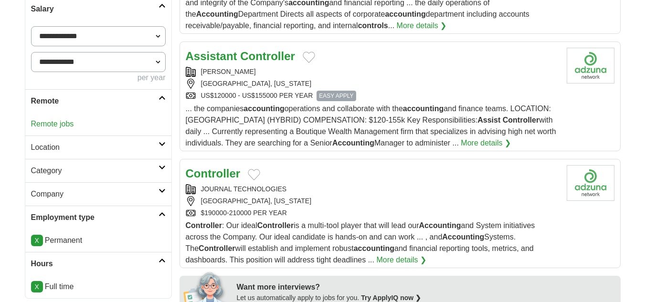
click at [57, 123] on link "Remote jobs" at bounding box center [52, 124] width 43 height 8
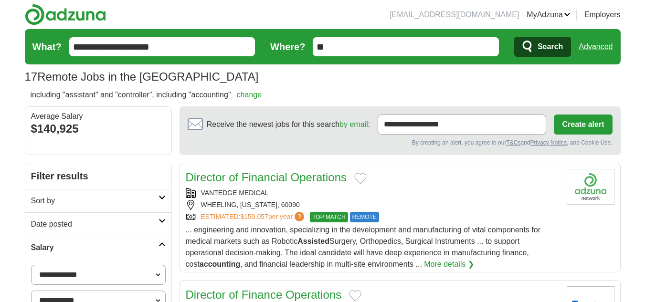
click at [540, 44] on span "Search" at bounding box center [550, 46] width 25 height 19
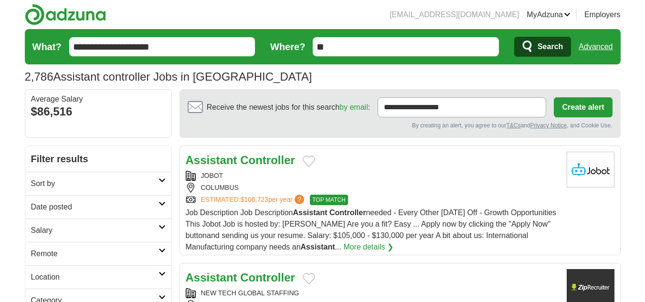
click at [163, 248] on icon at bounding box center [161, 250] width 7 height 5
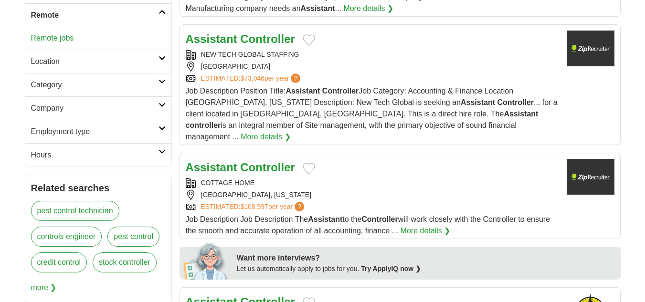
click at [62, 38] on link "Remote jobs" at bounding box center [52, 38] width 43 height 8
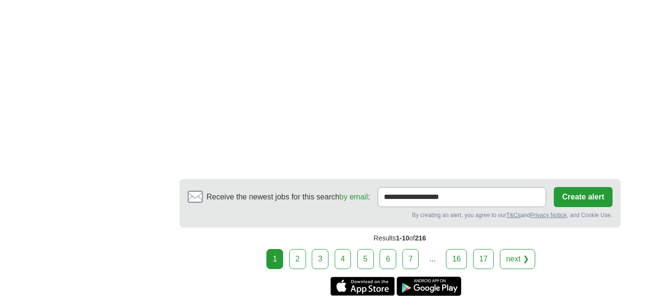
scroll to position [1719, 0]
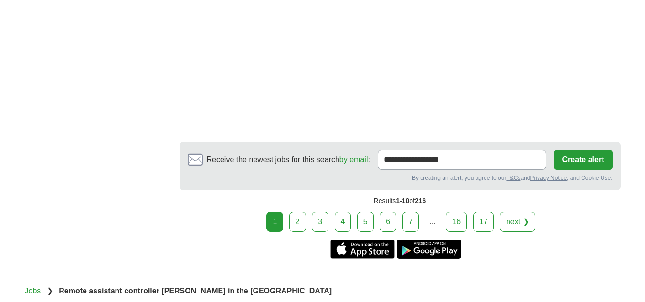
click at [297, 212] on link "2" at bounding box center [297, 222] width 17 height 20
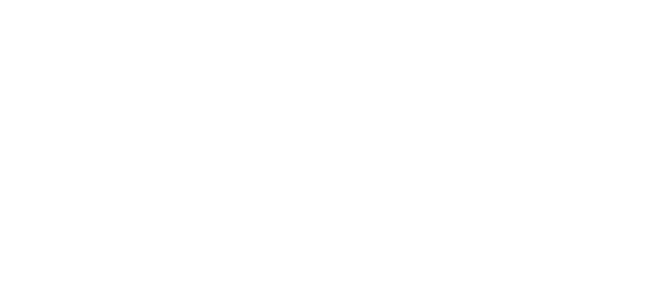
scroll to position [1719, 0]
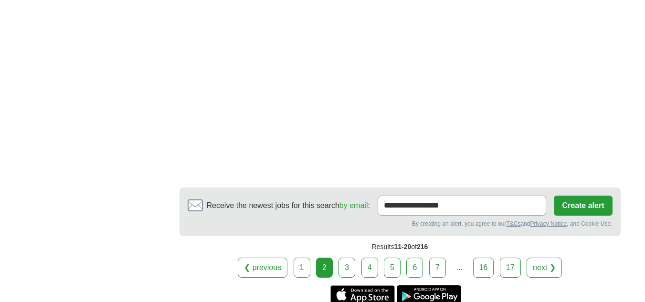
click at [347, 265] on link "3" at bounding box center [346, 268] width 17 height 20
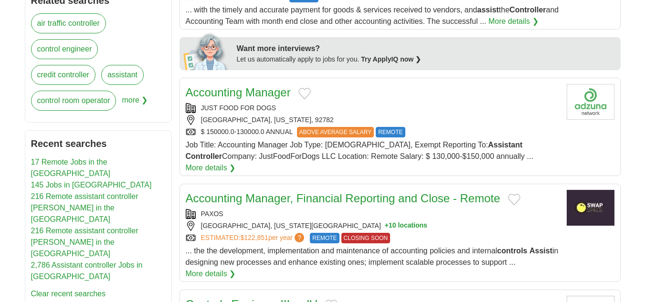
scroll to position [430, 0]
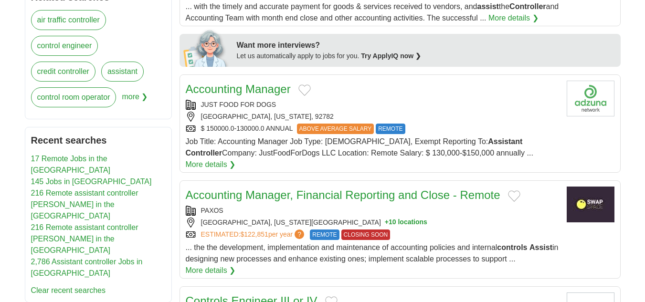
click at [255, 143] on span "Job Title: Accounting Manager Job Type: Full-time, Exempt Reporting To: Assista…" at bounding box center [360, 147] width 348 height 20
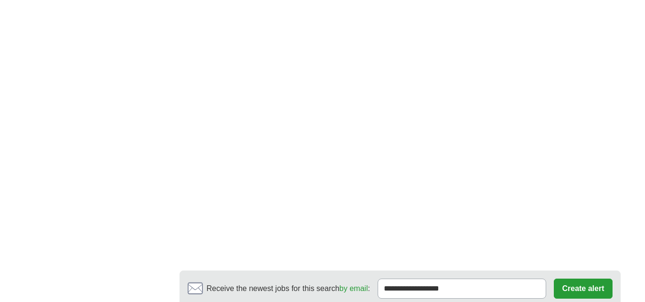
scroll to position [1528, 0]
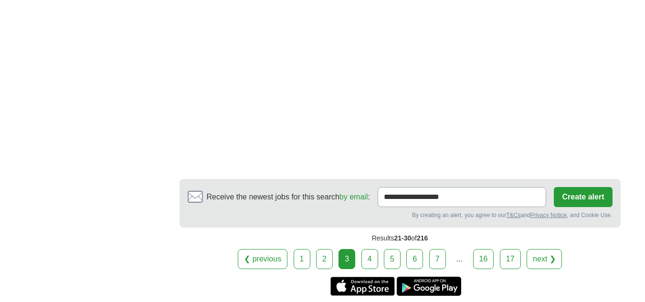
click at [370, 249] on link "4" at bounding box center [369, 259] width 17 height 20
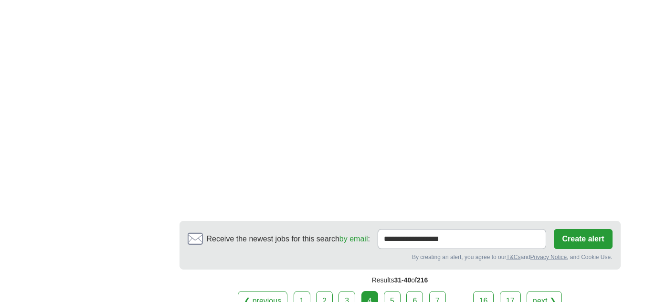
scroll to position [1719, 0]
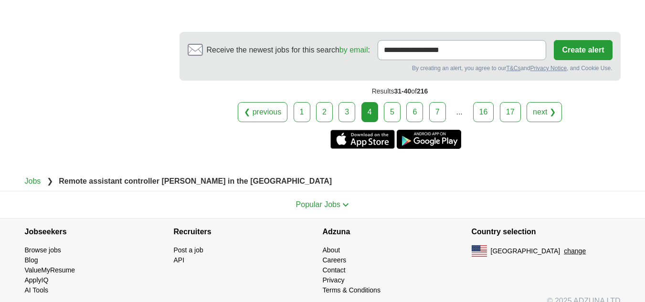
click at [399, 102] on link "5" at bounding box center [392, 112] width 17 height 20
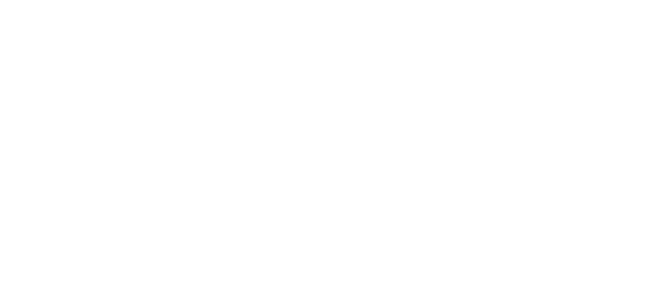
scroll to position [1671, 0]
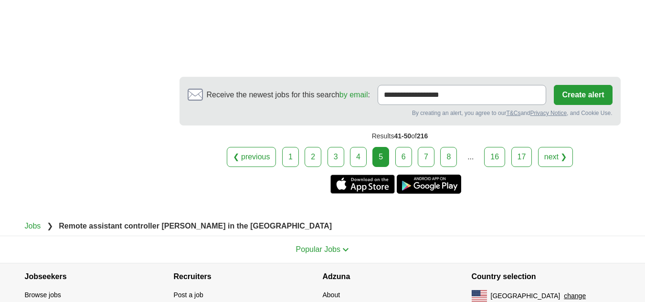
click at [406, 159] on link "6" at bounding box center [403, 157] width 17 height 20
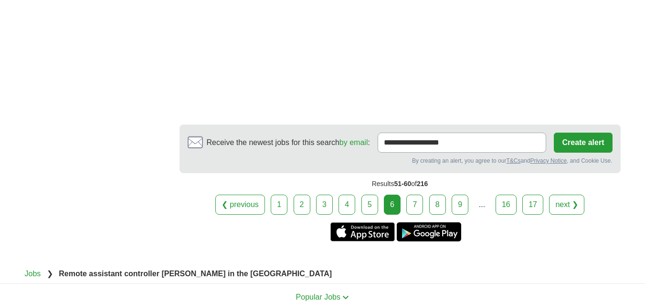
scroll to position [1528, 0]
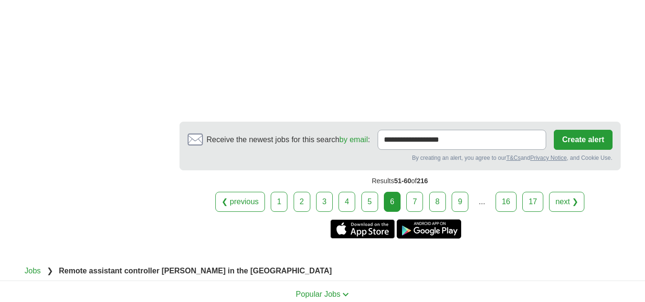
click at [413, 192] on link "7" at bounding box center [414, 202] width 17 height 20
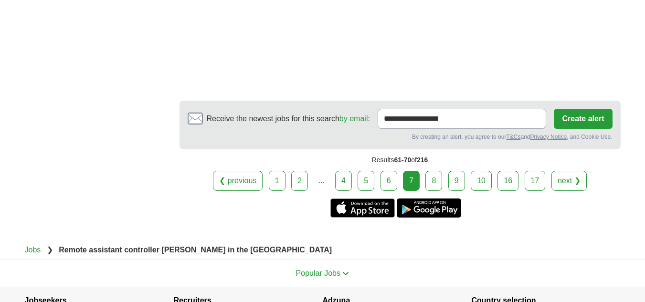
scroll to position [1862, 0]
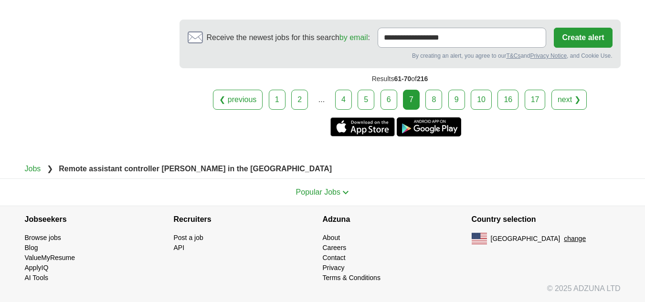
click at [439, 104] on link "8" at bounding box center [433, 100] width 17 height 20
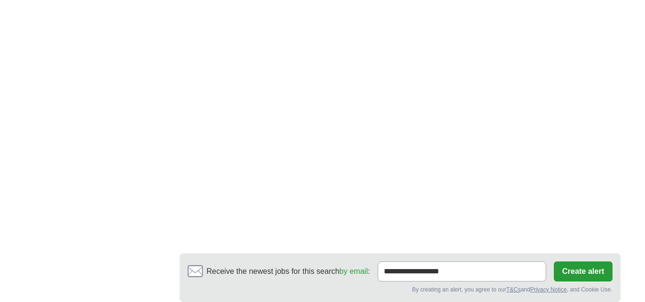
scroll to position [1762, 0]
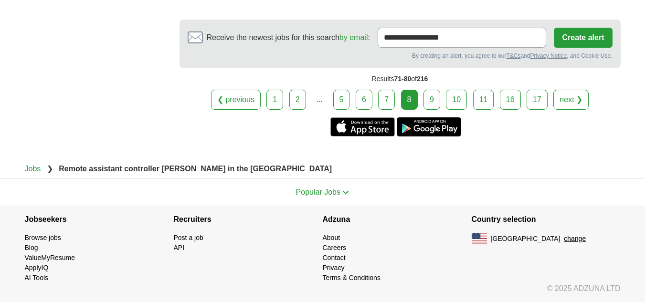
click at [434, 98] on link "9" at bounding box center [431, 100] width 17 height 20
